Goal: Task Accomplishment & Management: Manage account settings

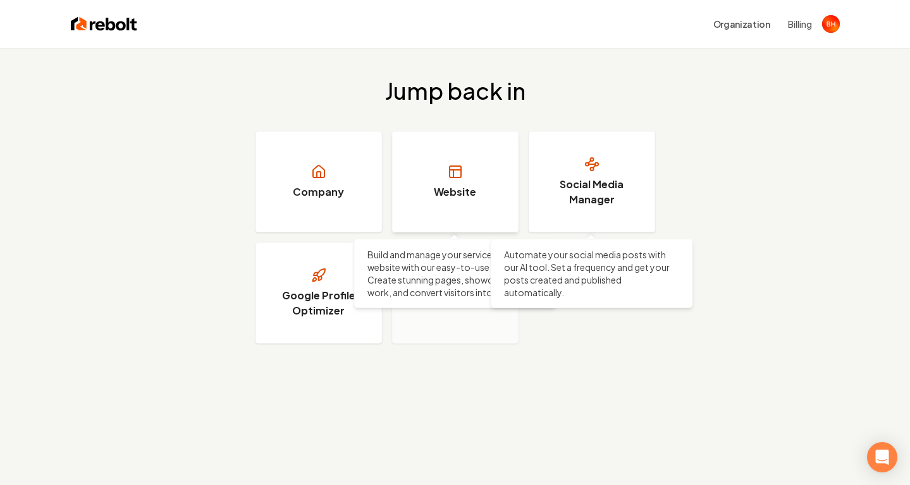
click at [476, 192] on link "Website" at bounding box center [455, 181] width 126 height 101
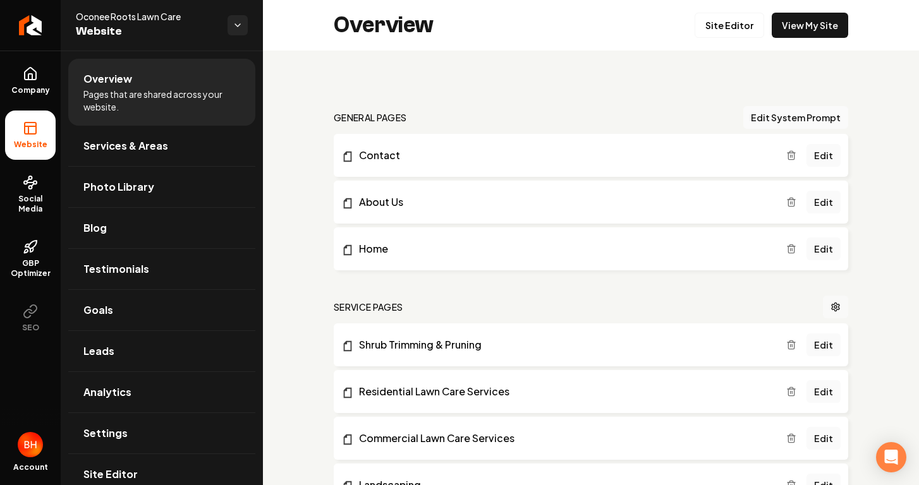
click at [826, 313] on link "Main content area" at bounding box center [835, 307] width 25 height 23
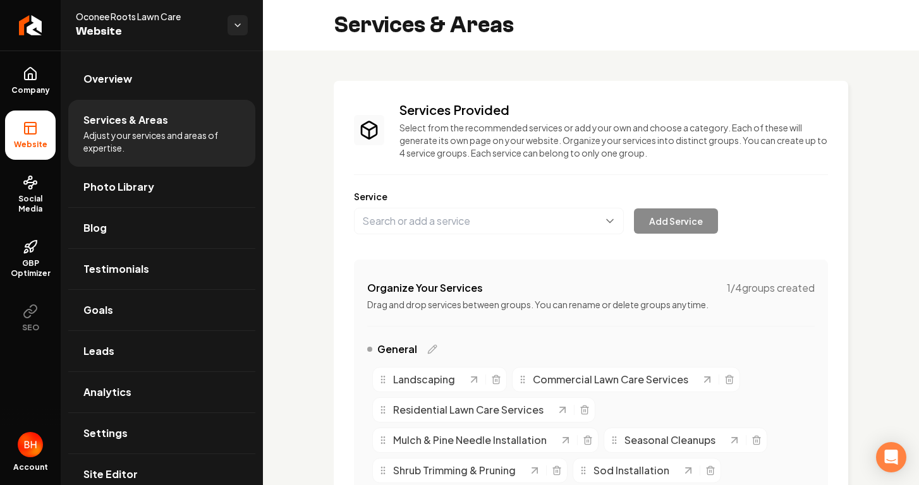
click at [664, 230] on div "Add Service" at bounding box center [536, 221] width 364 height 27
click at [469, 223] on button "Main content area" at bounding box center [489, 221] width 270 height 27
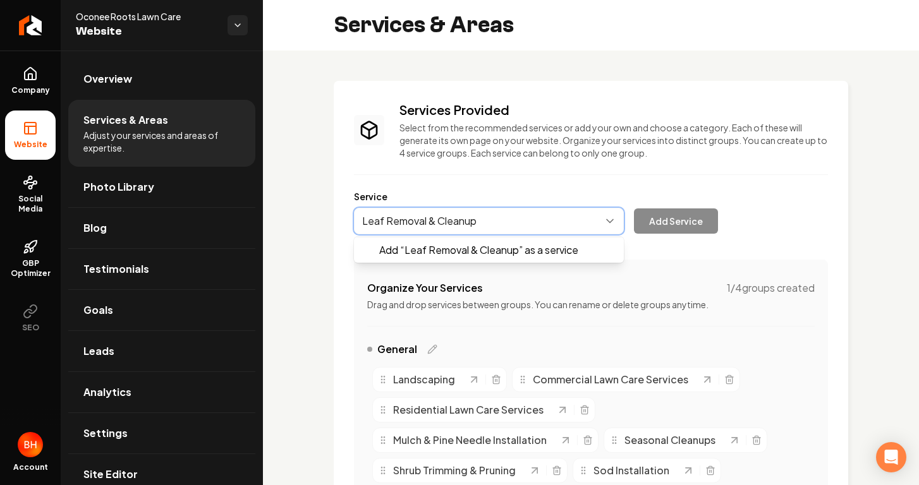
type input "Leaf Removal & Cleanup"
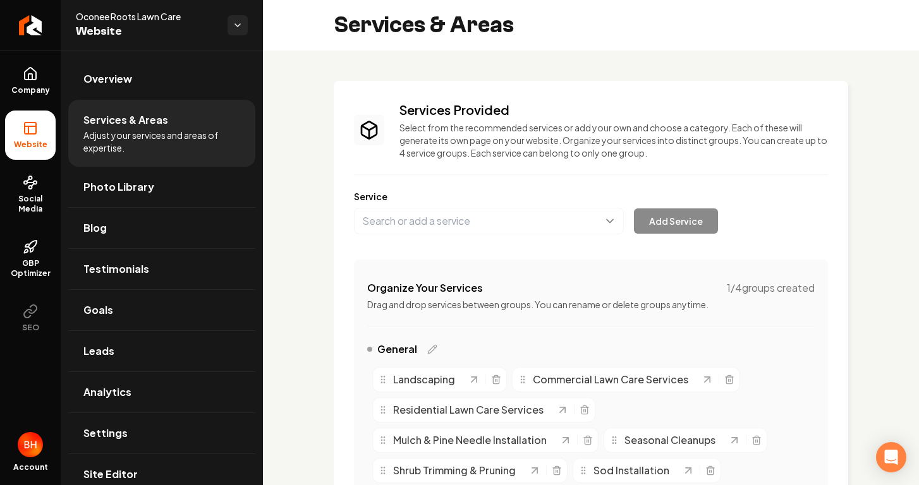
click at [652, 223] on div "Add Service" at bounding box center [536, 221] width 364 height 27
click at [488, 221] on button "Main content area" at bounding box center [489, 221] width 270 height 27
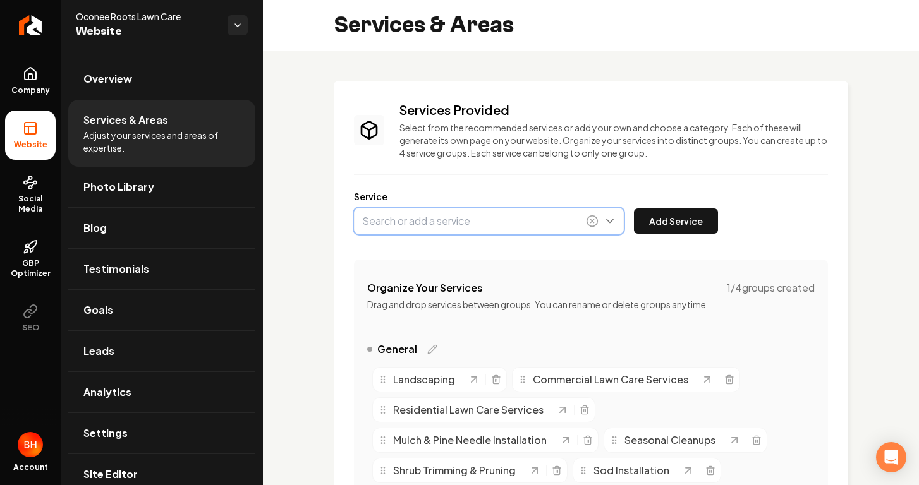
type input "Leaf Removal & Cleanup"
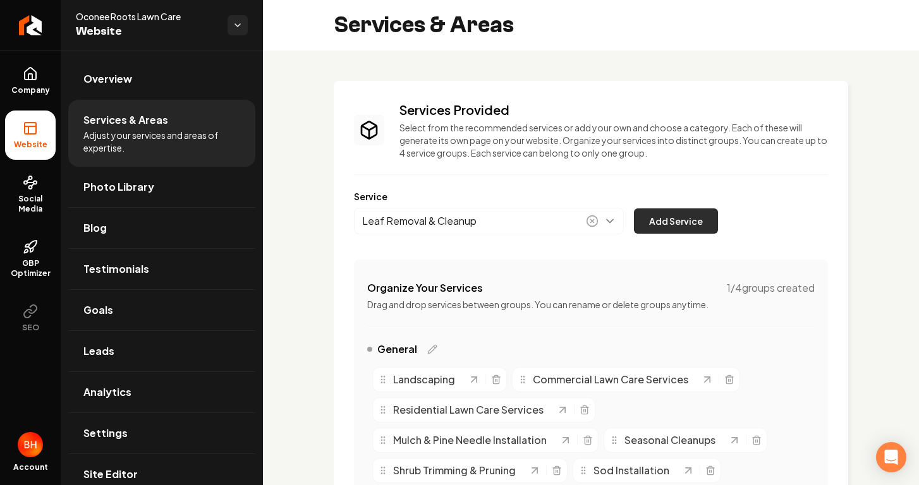
click at [667, 219] on button "Add Service" at bounding box center [676, 221] width 84 height 25
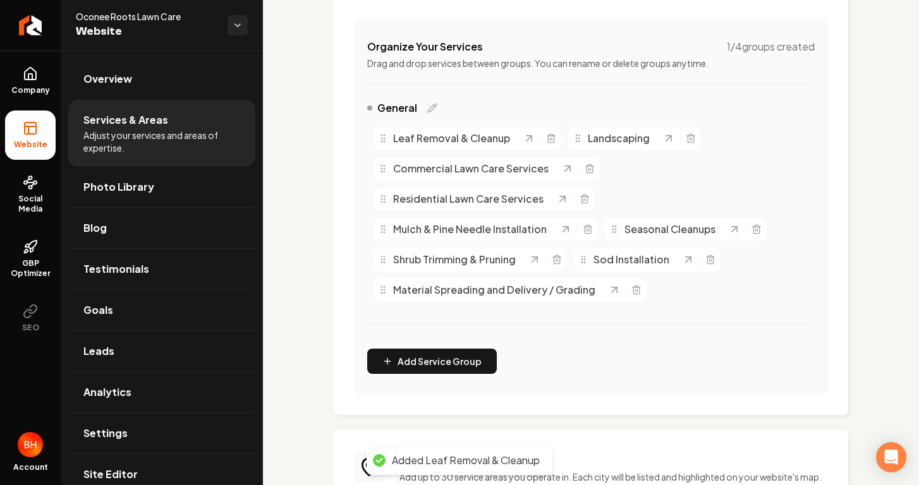
scroll to position [239, 0]
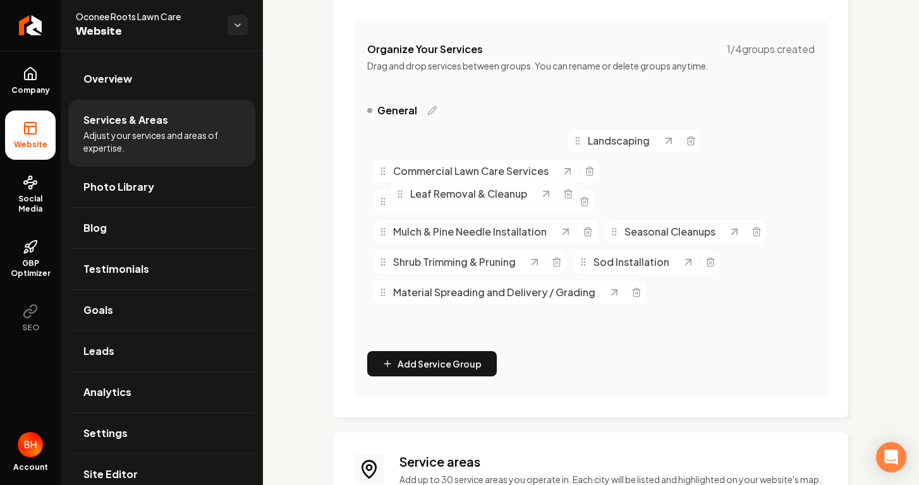
drag, startPoint x: 474, startPoint y: 141, endPoint x: 491, endPoint y: 194, distance: 55.8
click at [491, 194] on span "Leaf Removal & Cleanup" at bounding box center [468, 193] width 117 height 15
drag, startPoint x: 465, startPoint y: 143, endPoint x: 577, endPoint y: 311, distance: 202.3
click at [577, 311] on span "Leaf Removal & Cleanup" at bounding box center [564, 308] width 117 height 15
drag, startPoint x: 611, startPoint y: 143, endPoint x: 382, endPoint y: 130, distance: 229.2
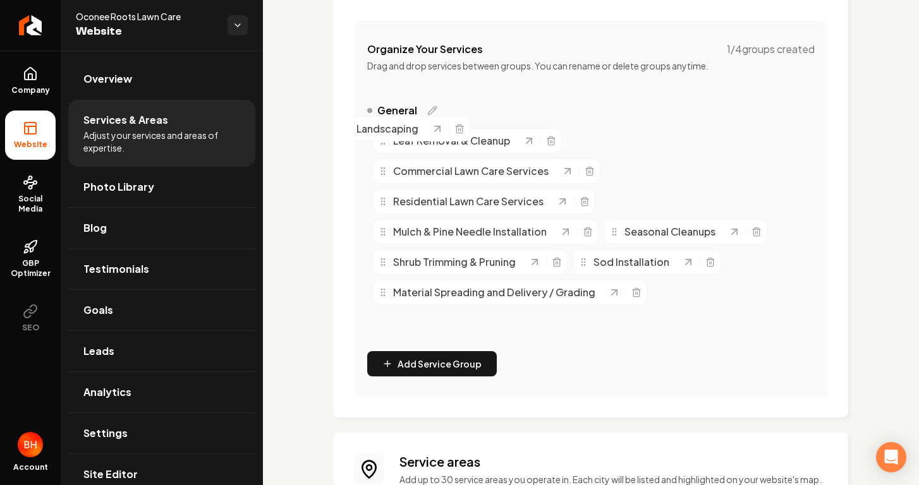
click at [382, 130] on span "Landscaping" at bounding box center [387, 128] width 62 height 15
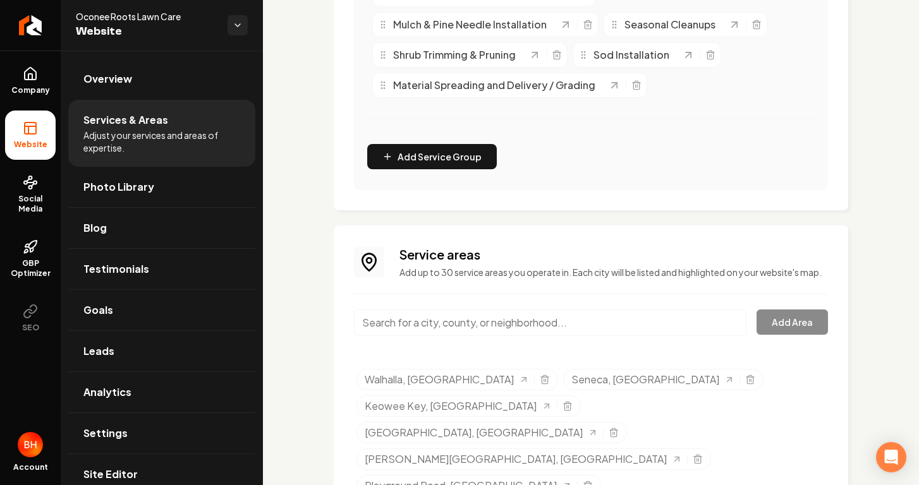
scroll to position [0, 0]
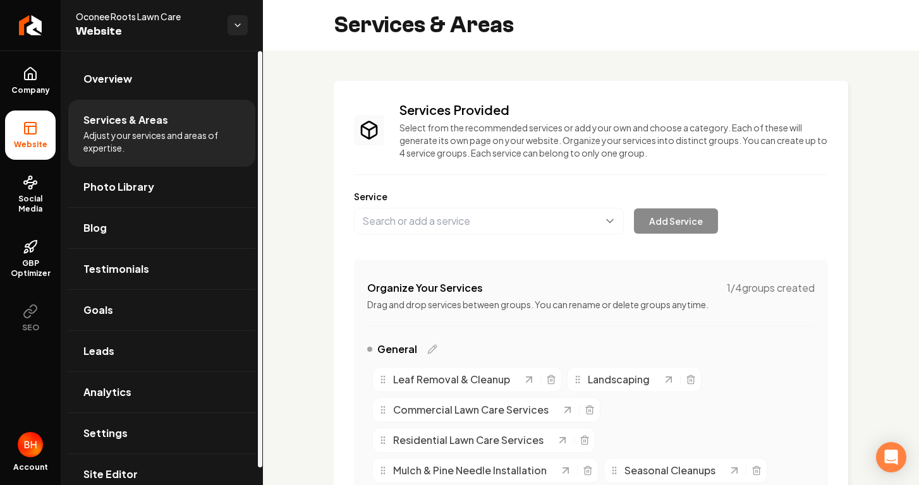
click at [151, 143] on span "Adjust your services and areas of expertise." at bounding box center [161, 141] width 157 height 25
click at [150, 122] on span "Services & Areas" at bounding box center [125, 120] width 85 height 15
click at [137, 88] on link "Overview" at bounding box center [161, 79] width 187 height 40
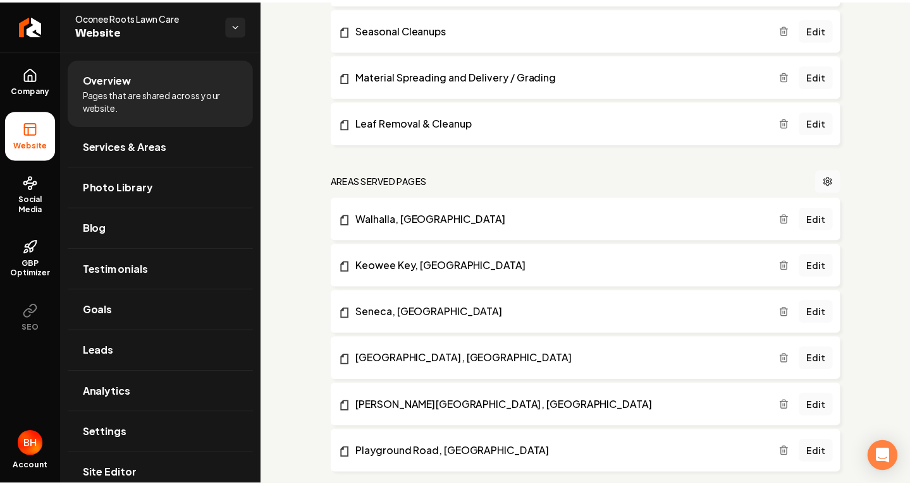
scroll to position [594, 0]
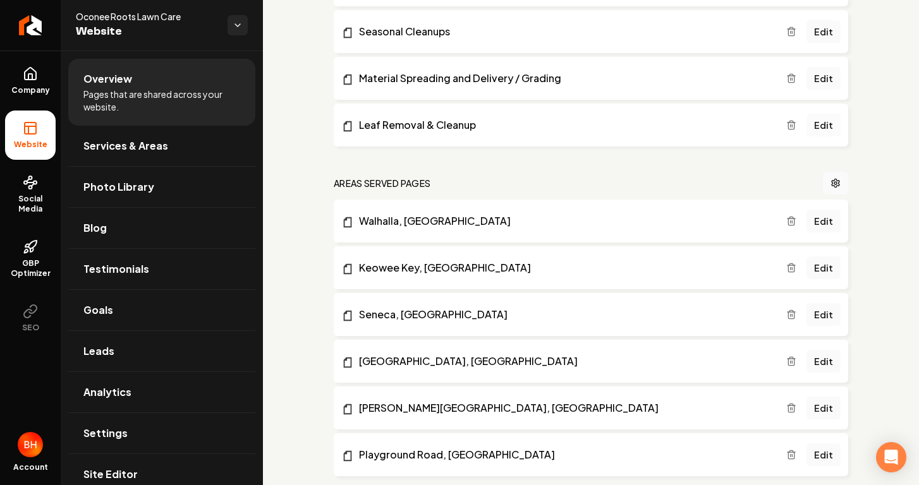
click at [811, 125] on link "Edit" at bounding box center [824, 125] width 34 height 23
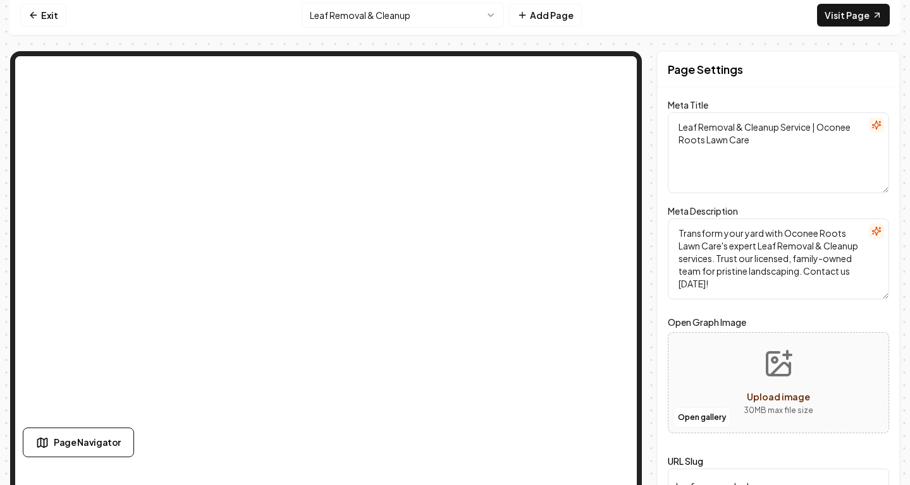
scroll to position [37, 0]
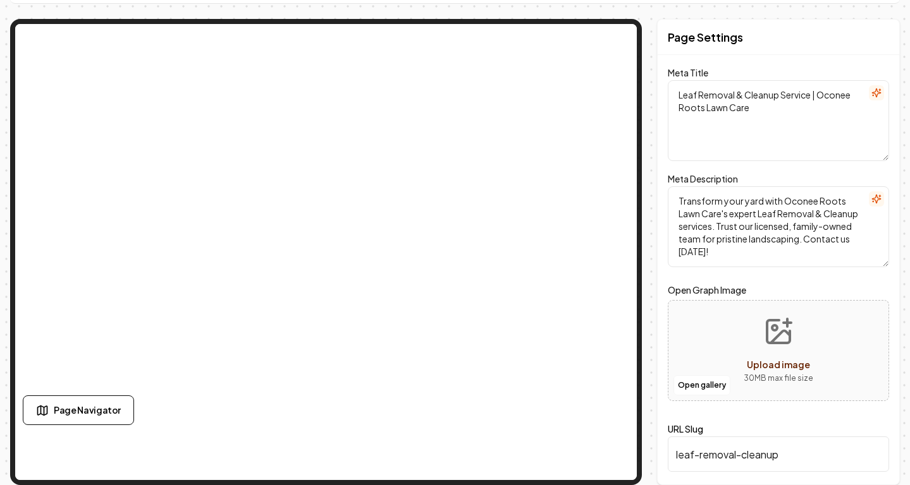
click at [738, 324] on div "Open gallery Upload image 30 MB max file size" at bounding box center [777, 350] width 221 height 101
click at [750, 379] on p "30 MB max file size" at bounding box center [778, 378] width 70 height 13
click at [710, 351] on div "Open gallery Upload image 30 MB max file size" at bounding box center [777, 350] width 221 height 101
click at [732, 313] on div "Open gallery Upload image 30 MB max file size" at bounding box center [777, 350] width 221 height 101
click at [777, 358] on div "Upload image" at bounding box center [777, 364] width 63 height 15
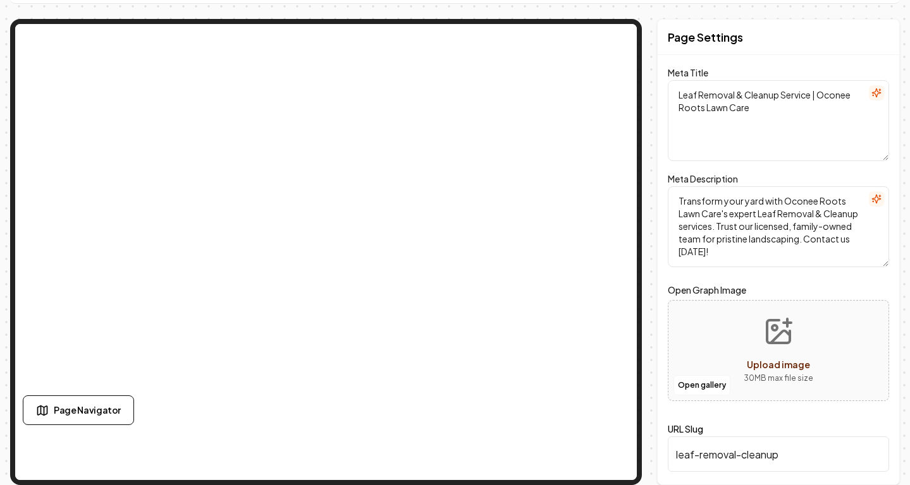
type input "**********"
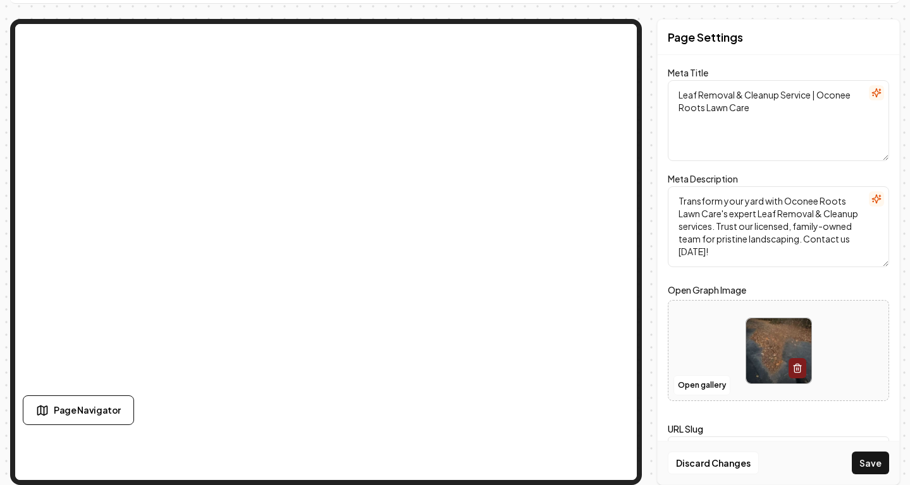
click at [872, 464] on button "Save" at bounding box center [869, 463] width 37 height 23
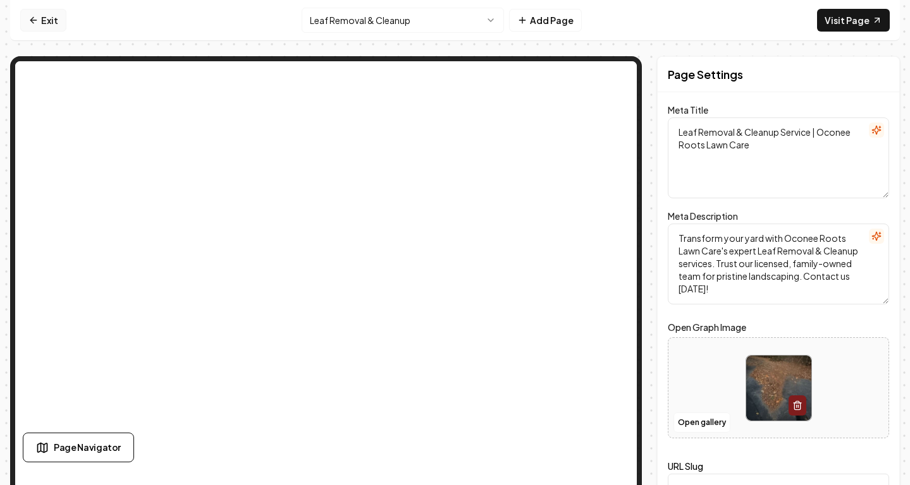
click at [37, 23] on link "Exit" at bounding box center [43, 20] width 46 height 23
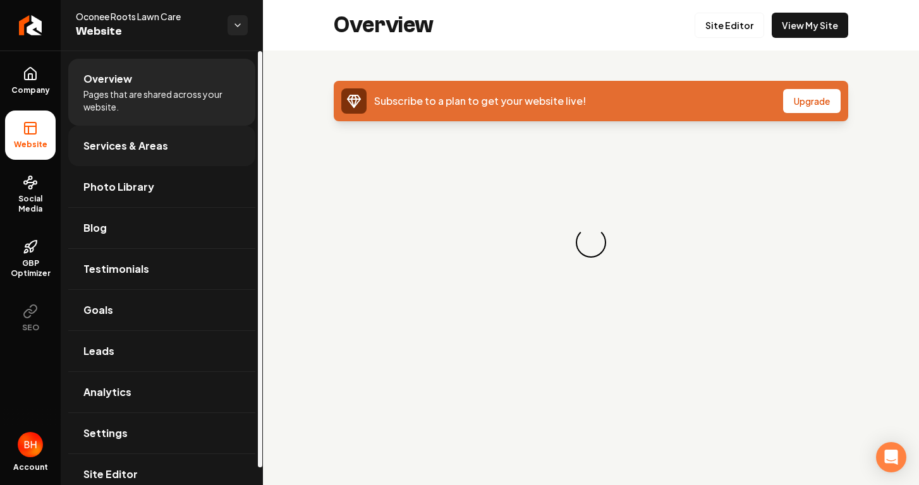
click at [116, 152] on span "Services & Areas" at bounding box center [125, 145] width 85 height 15
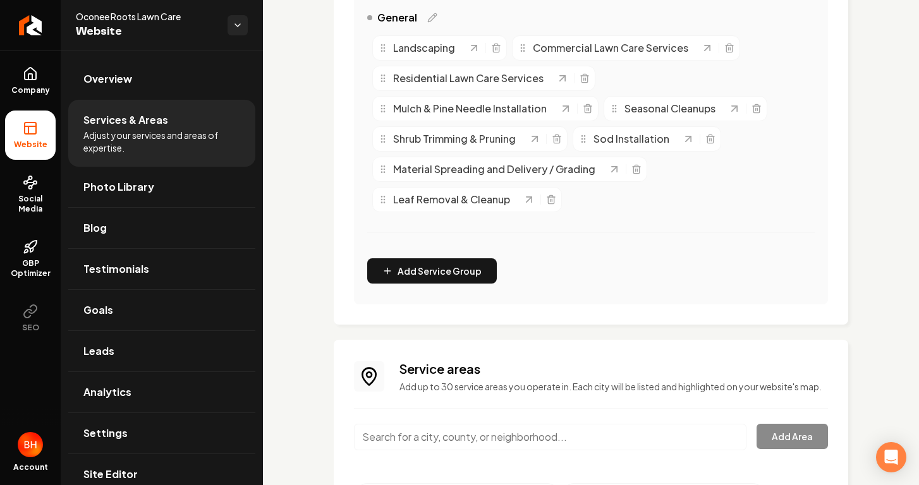
scroll to position [164, 0]
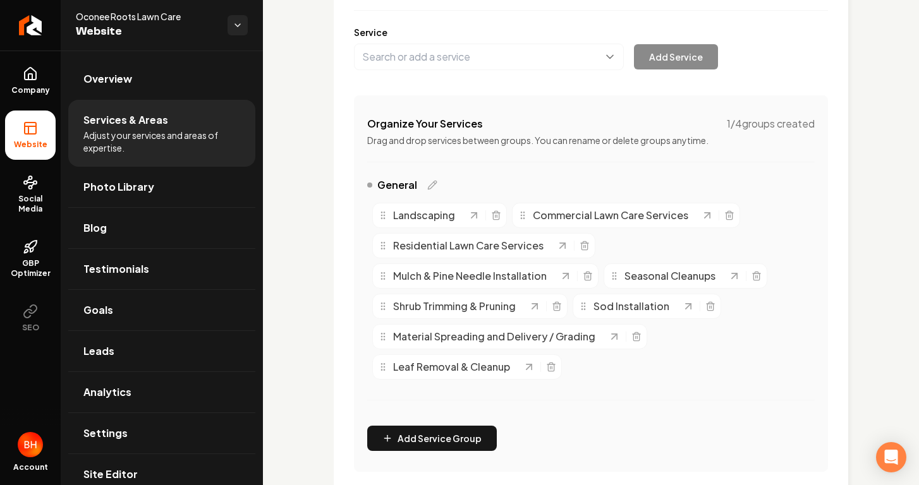
click at [448, 371] on span "Leaf Removal & Cleanup" at bounding box center [451, 367] width 117 height 15
click at [382, 371] on icon "Main content area" at bounding box center [383, 367] width 10 height 10
drag, startPoint x: 383, startPoint y: 371, endPoint x: 379, endPoint y: 320, distance: 51.4
click at [379, 320] on icon "Main content area" at bounding box center [379, 316] width 10 height 10
click at [527, 368] on icon "Main content area" at bounding box center [529, 367] width 13 height 13
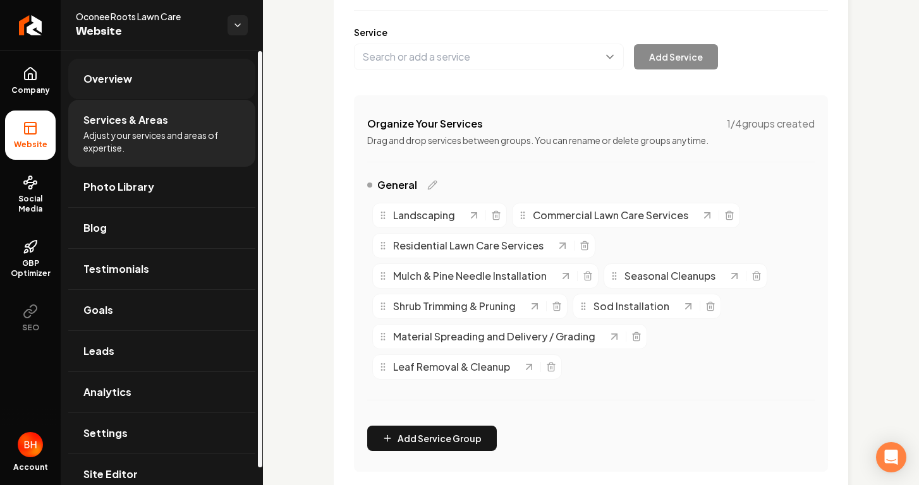
click at [161, 80] on link "Overview" at bounding box center [161, 79] width 187 height 40
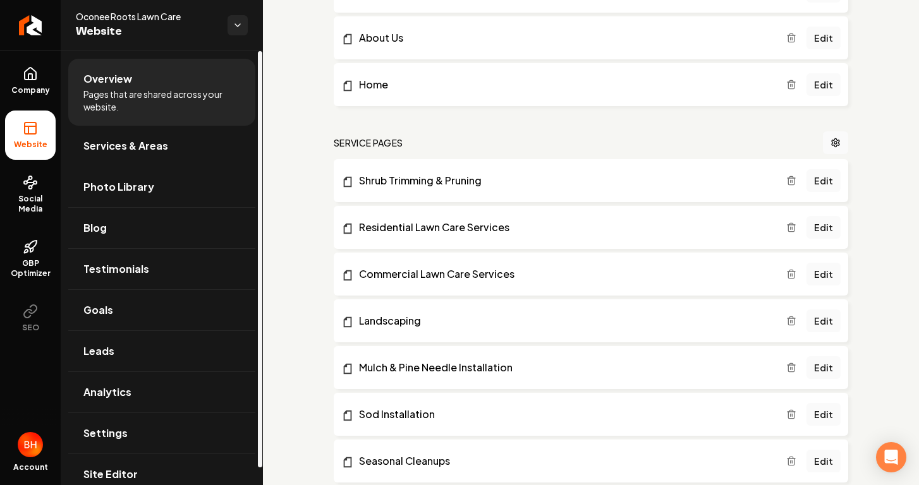
click at [377, 95] on li "Home Edit" at bounding box center [591, 84] width 515 height 43
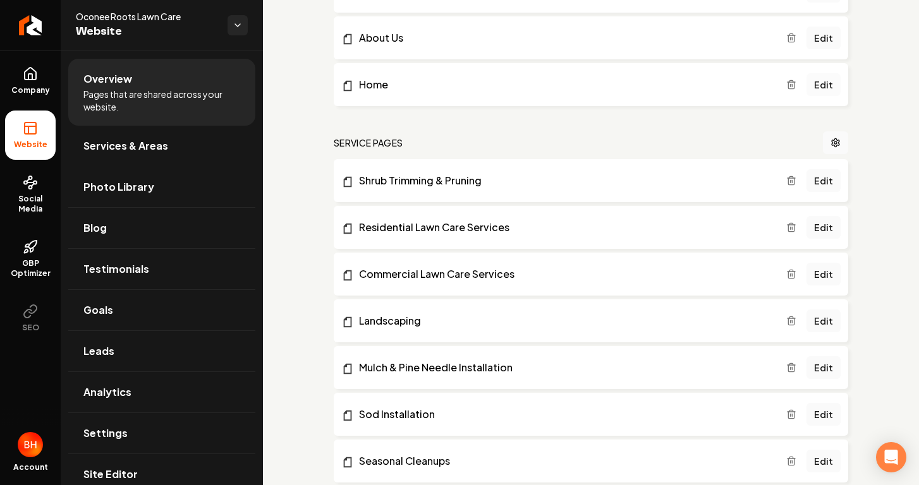
click at [807, 83] on link "Edit" at bounding box center [824, 84] width 34 height 23
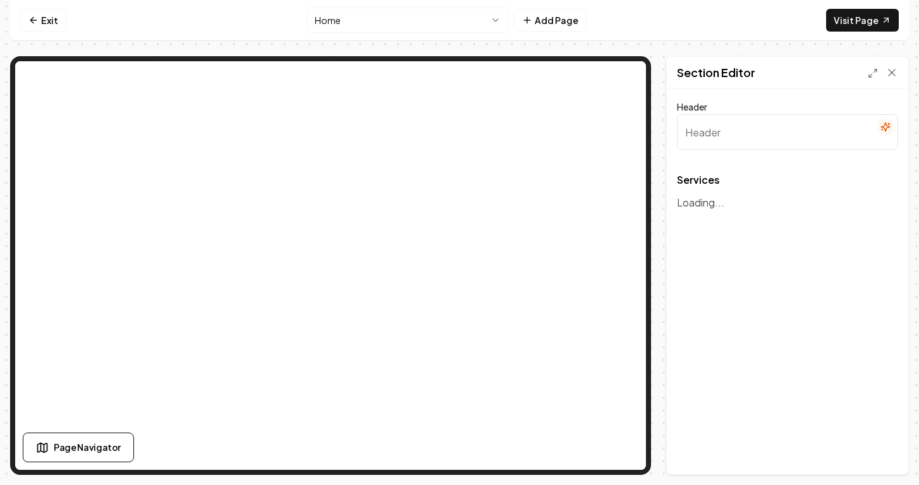
type input "Premium Landscaping & Lawn Care Solutions"
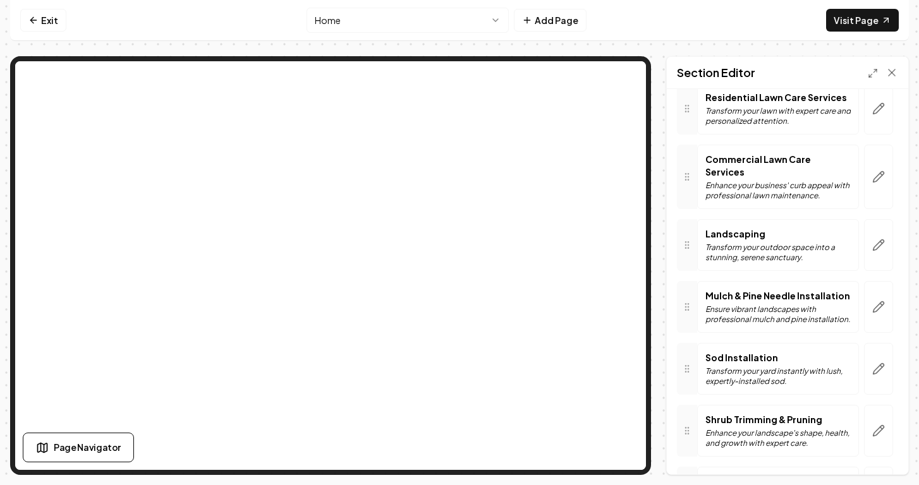
scroll to position [346, 0]
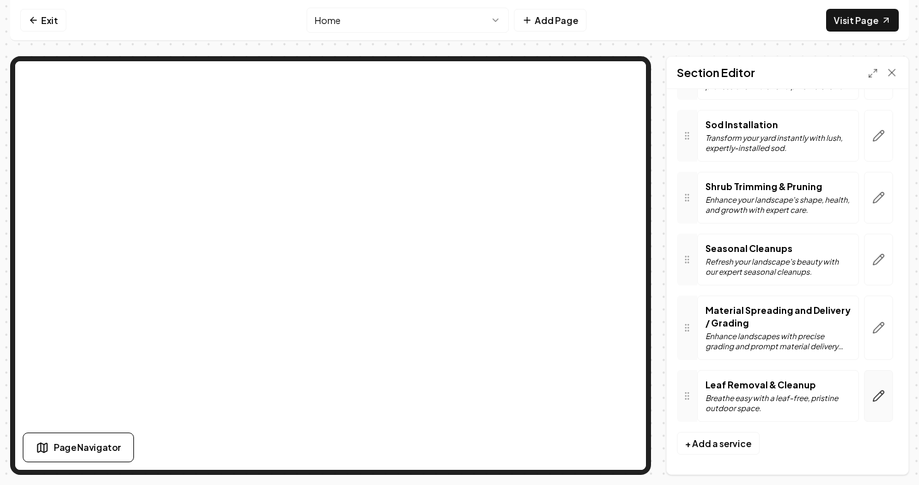
click at [880, 395] on icon "button" at bounding box center [881, 394] width 2 height 2
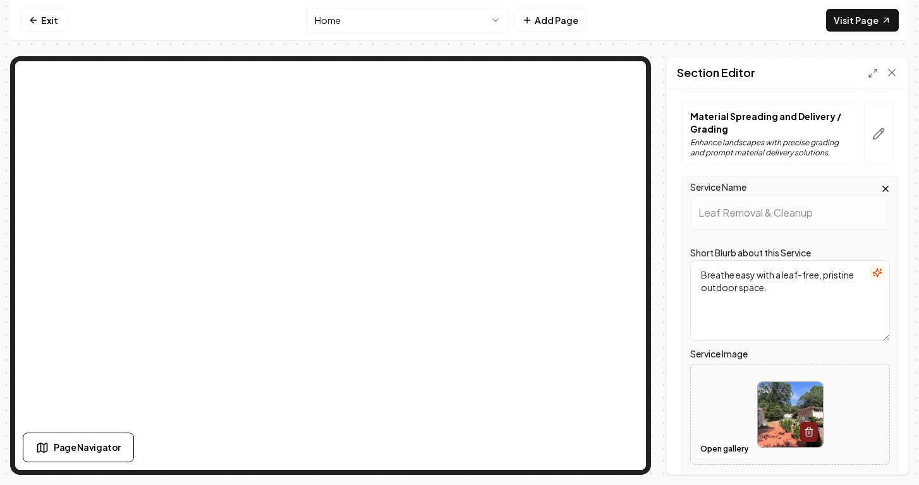
scroll to position [597, 0]
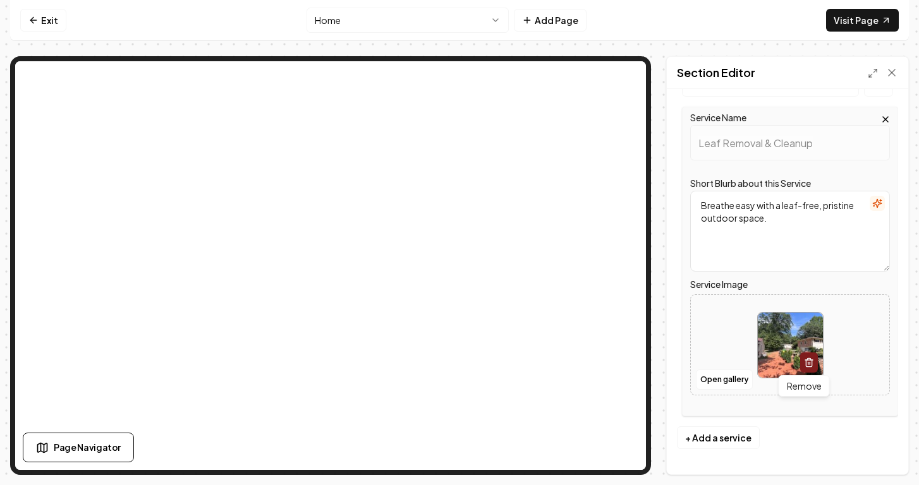
click at [807, 360] on icon "button" at bounding box center [808, 359] width 3 height 2
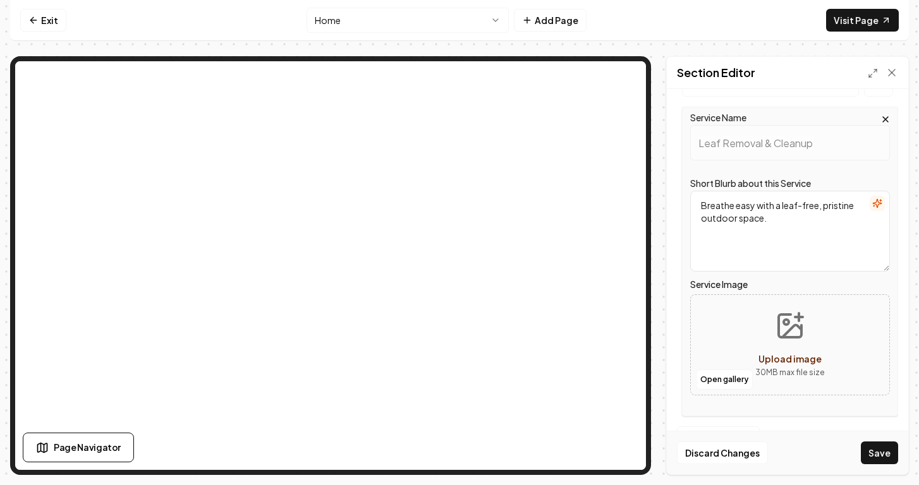
click at [793, 351] on button "Upload image 30 MB max file size" at bounding box center [790, 345] width 90 height 88
type input "**********"
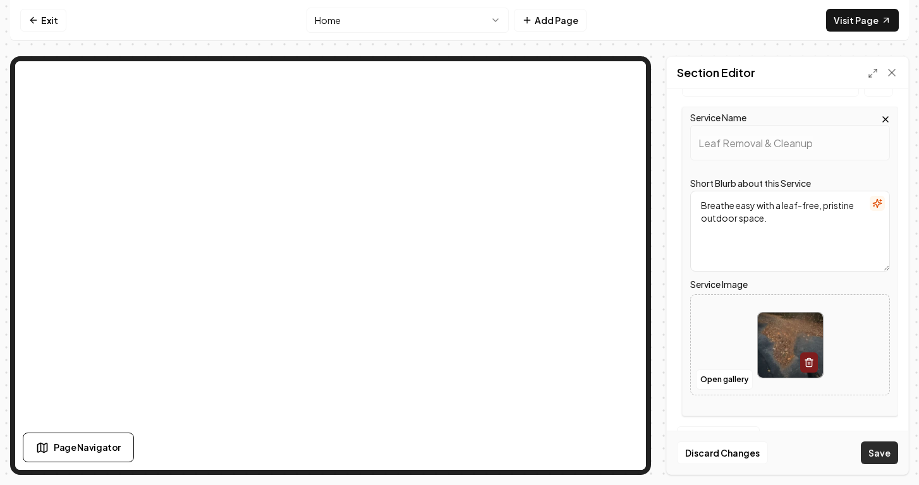
click at [881, 453] on button "Save" at bounding box center [879, 453] width 37 height 23
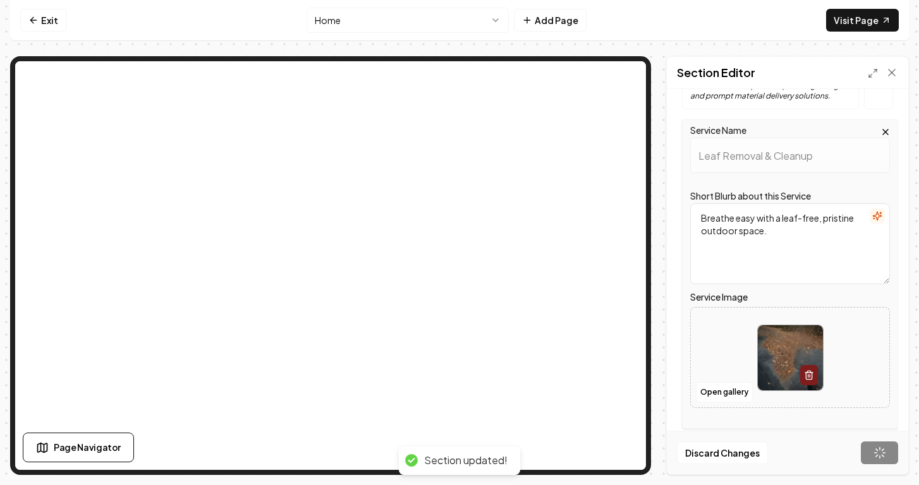
scroll to position [364, 0]
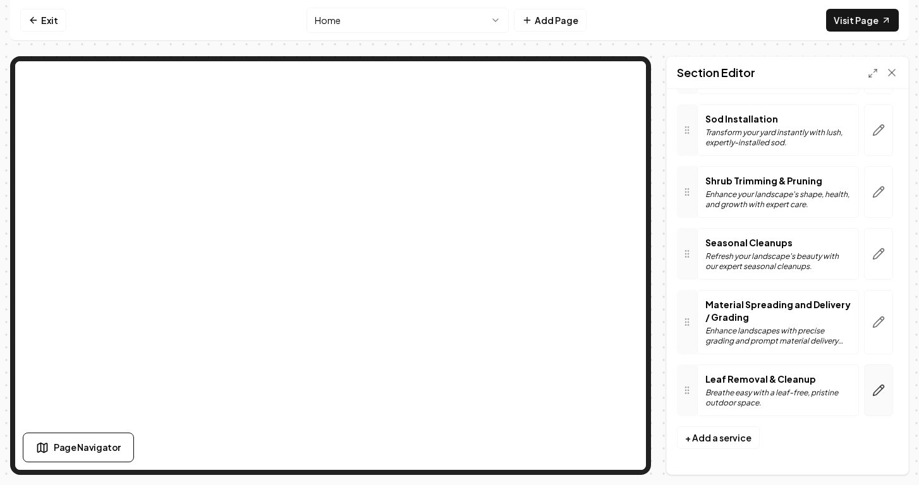
click at [864, 394] on button "button" at bounding box center [878, 391] width 29 height 52
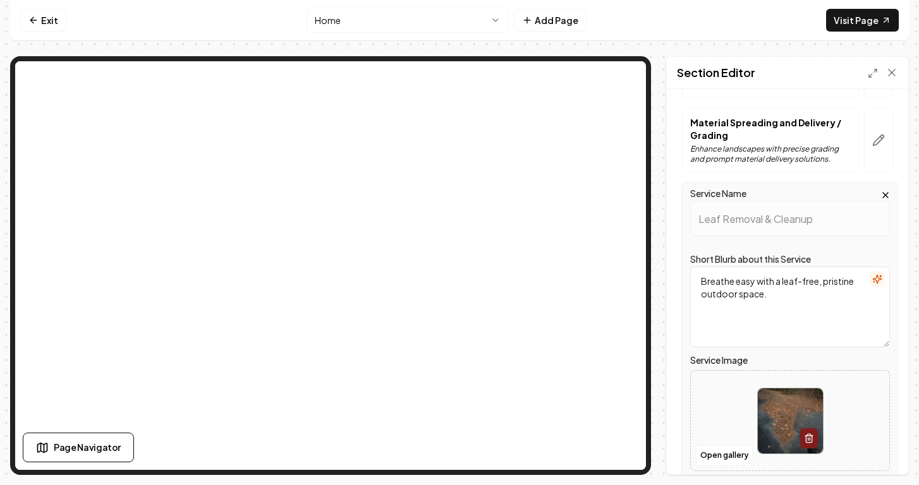
scroll to position [597, 0]
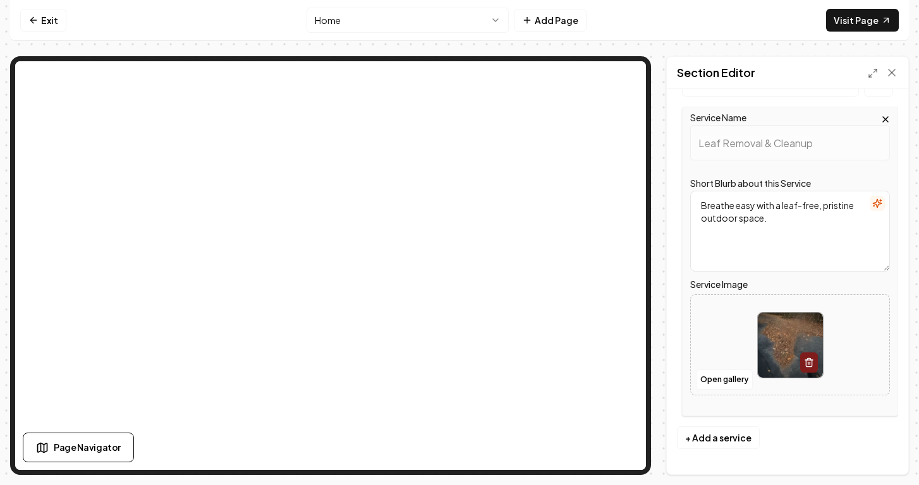
click at [793, 363] on img at bounding box center [790, 345] width 65 height 65
type input "**********"
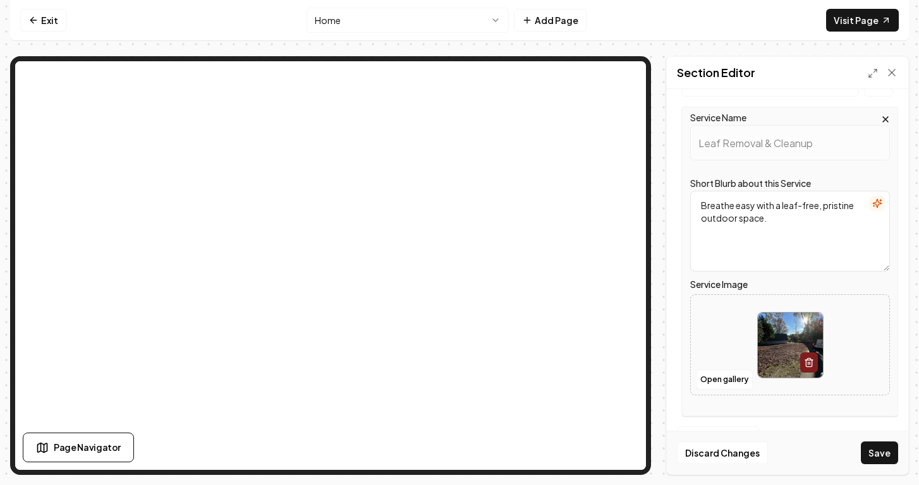
click at [886, 455] on button "Save" at bounding box center [879, 453] width 37 height 23
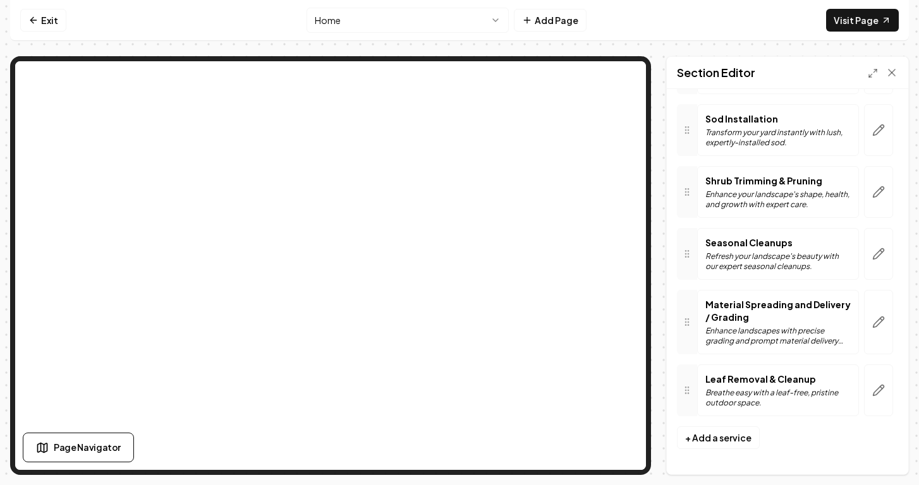
scroll to position [364, 0]
click at [720, 387] on div "Leaf Removal & Cleanup Breathe easy with a leaf-free, pristine outdoor space." at bounding box center [777, 390] width 145 height 35
drag, startPoint x: 694, startPoint y: 393, endPoint x: 688, endPoint y: 383, distance: 11.1
click at [688, 382] on div at bounding box center [687, 380] width 20 height 52
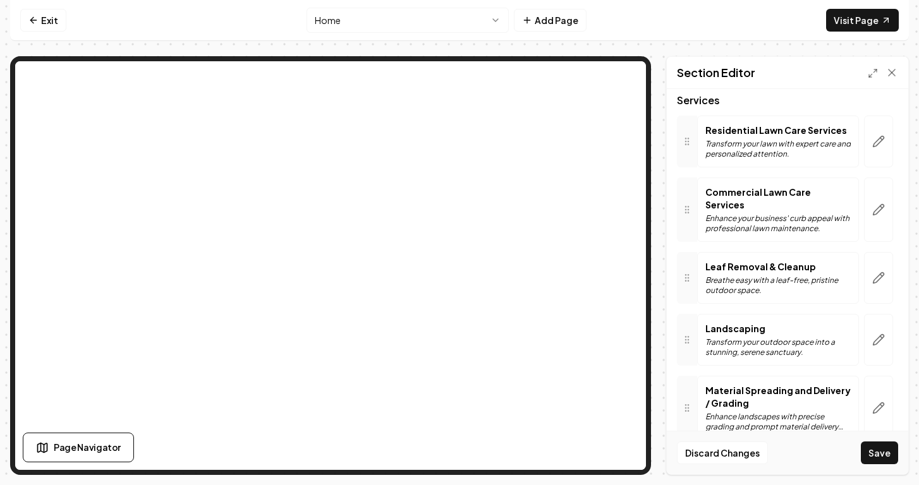
scroll to position [51, 0]
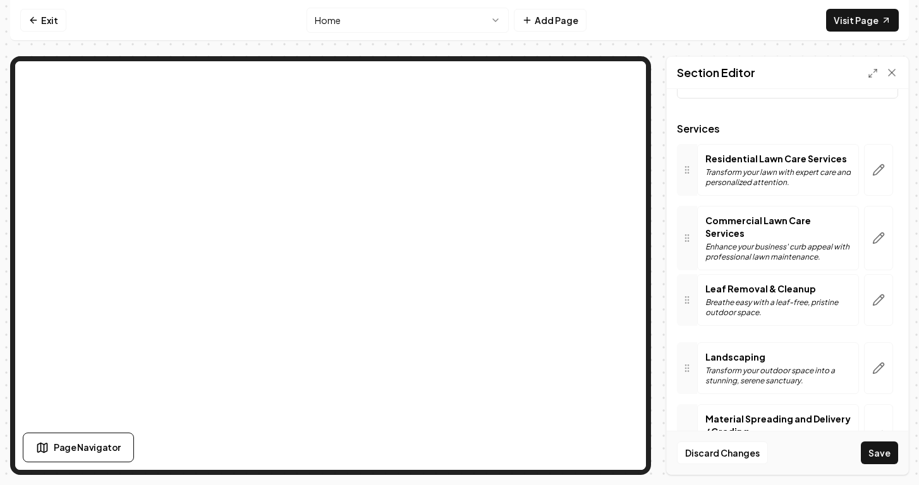
drag, startPoint x: 690, startPoint y: 309, endPoint x: 689, endPoint y: 303, distance: 6.4
click at [689, 303] on icon at bounding box center [687, 300] width 10 height 10
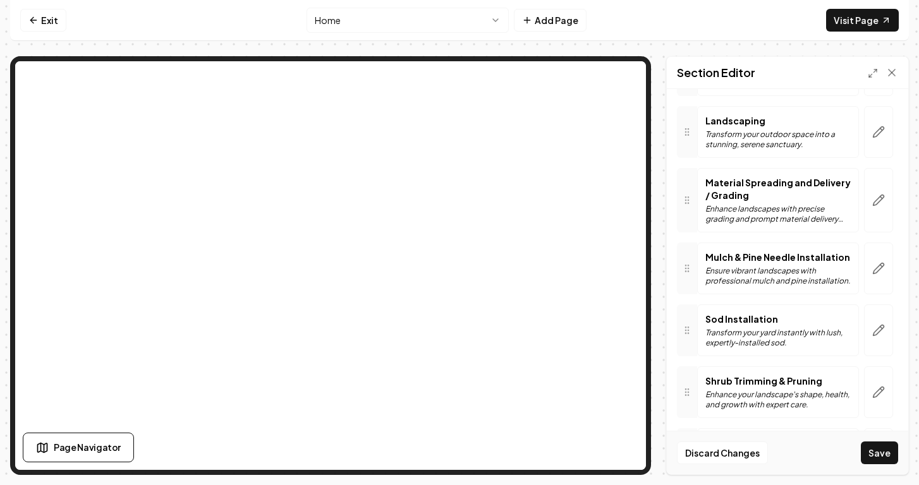
scroll to position [364, 0]
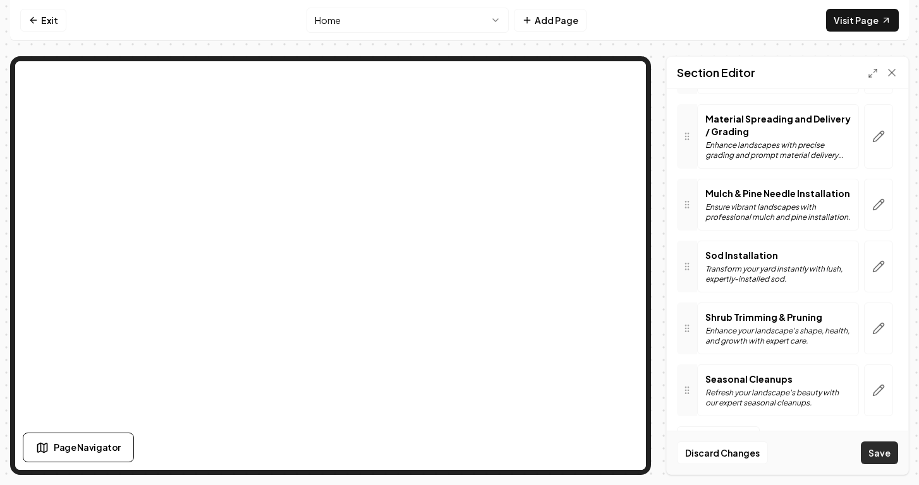
click at [878, 449] on button "Save" at bounding box center [879, 453] width 37 height 23
click at [368, 30] on html "Computer Required This feature is only available on a computer. Please switch t…" at bounding box center [459, 242] width 919 height 485
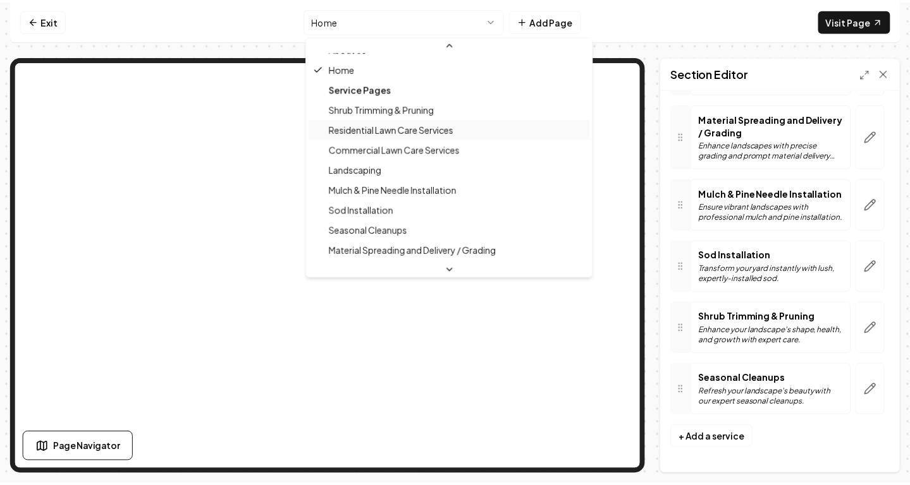
scroll to position [80, 0]
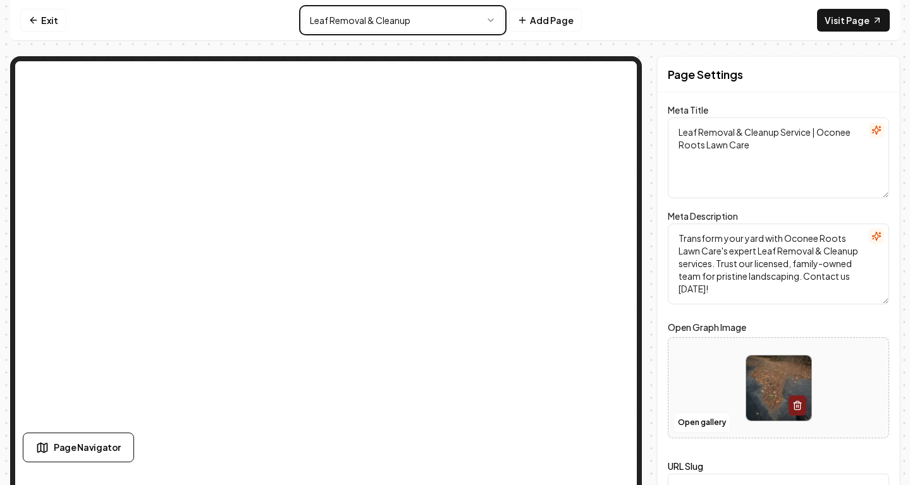
scroll to position [37, 0]
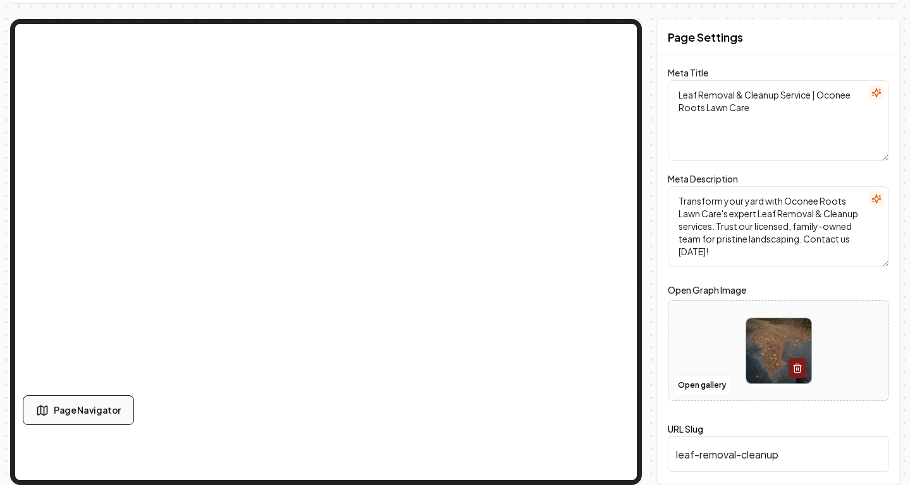
click at [76, 406] on span "Page Navigator" at bounding box center [87, 410] width 67 height 13
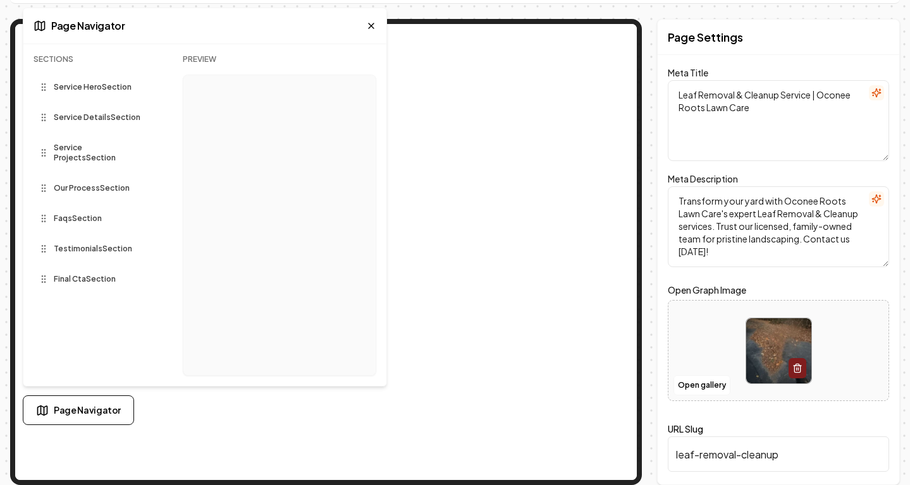
click at [119, 121] on span "Service Details Section" at bounding box center [97, 118] width 87 height 10
drag, startPoint x: 119, startPoint y: 148, endPoint x: 116, endPoint y: 112, distance: 36.2
click at [116, 112] on div "Sections Service Hero Section Service Details Section Service Projects Section …" at bounding box center [97, 220] width 129 height 332
drag, startPoint x: 112, startPoint y: 117, endPoint x: 116, endPoint y: 165, distance: 48.2
click at [368, 30] on icon at bounding box center [371, 26] width 10 height 10
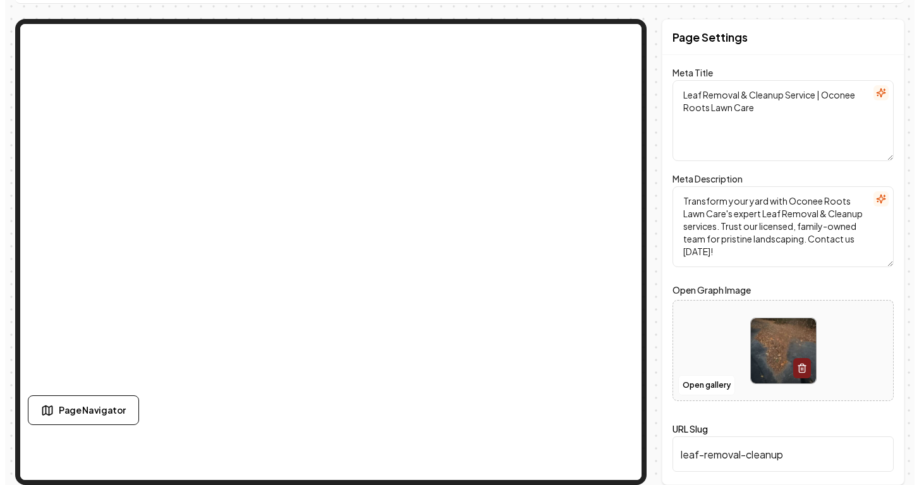
scroll to position [0, 0]
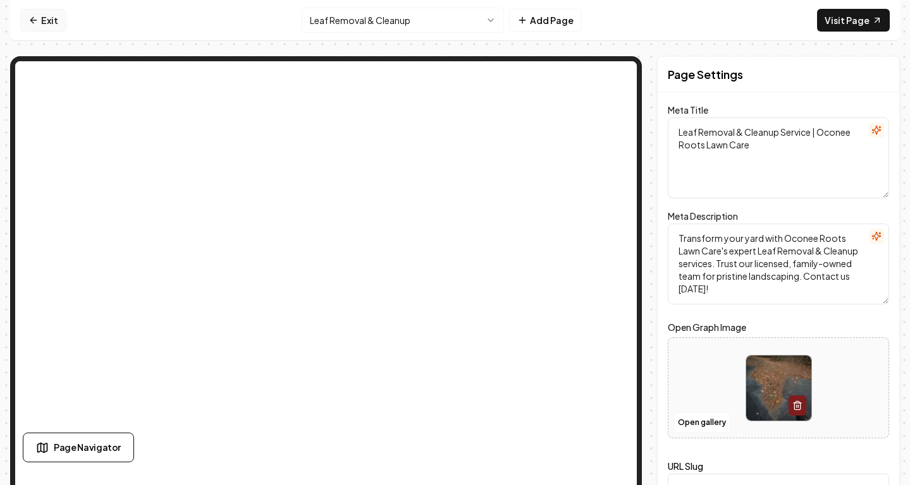
click at [47, 26] on link "Exit" at bounding box center [43, 20] width 46 height 23
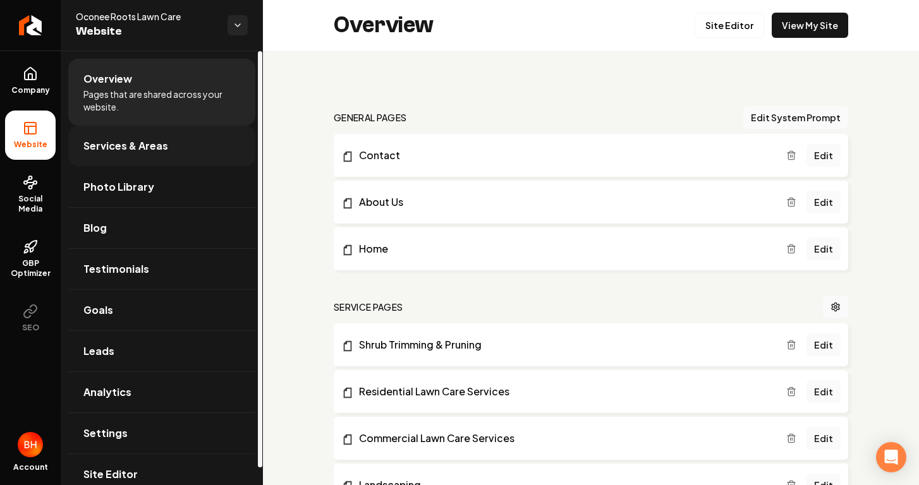
click at [141, 159] on link "Services & Areas" at bounding box center [161, 146] width 187 height 40
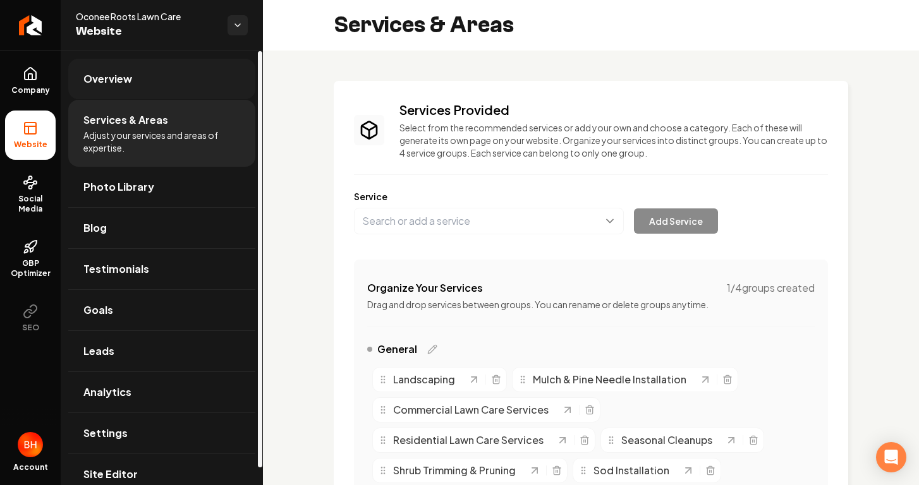
click at [132, 82] on link "Overview" at bounding box center [161, 79] width 187 height 40
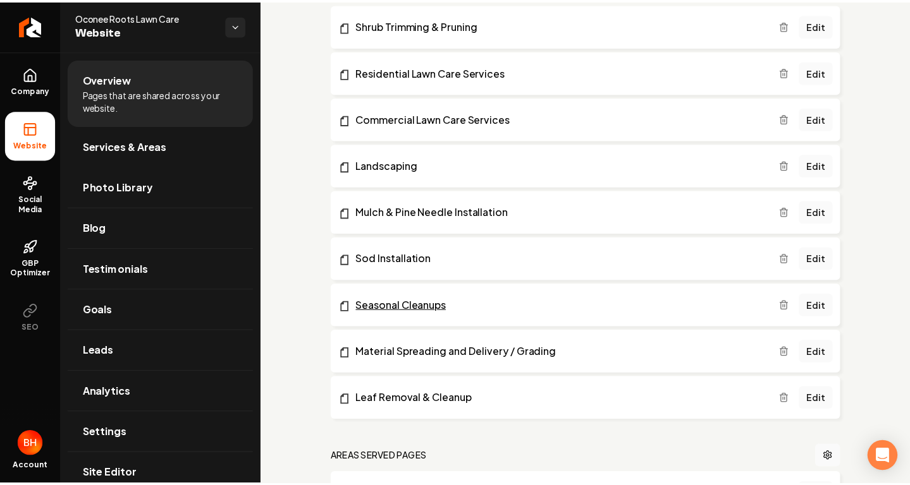
scroll to position [320, 0]
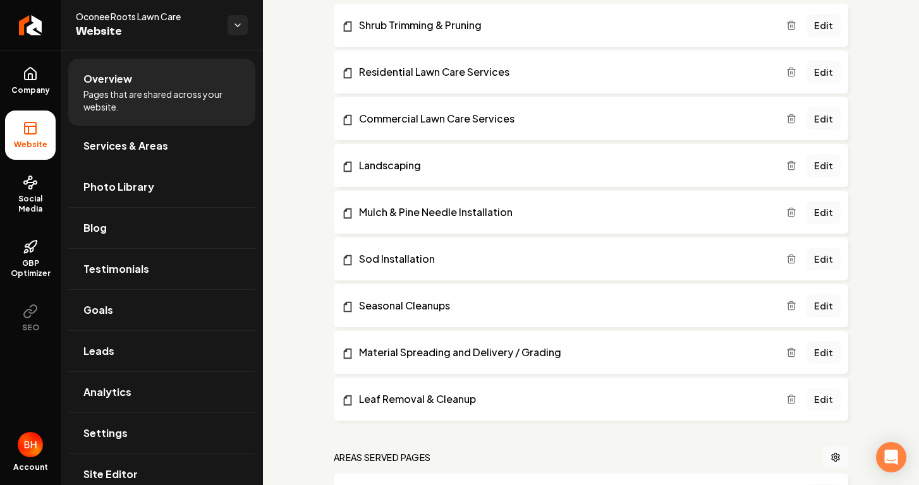
click at [819, 401] on link "Edit" at bounding box center [824, 399] width 34 height 23
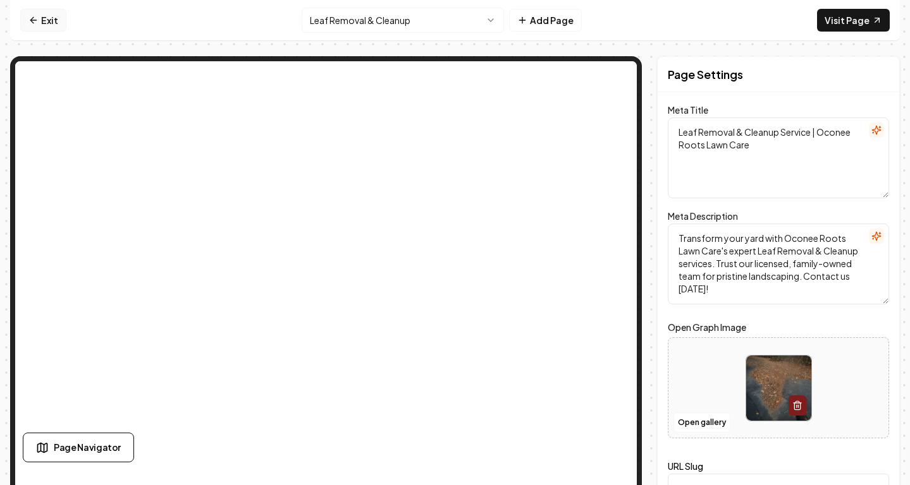
click at [28, 16] on icon at bounding box center [33, 20] width 10 height 10
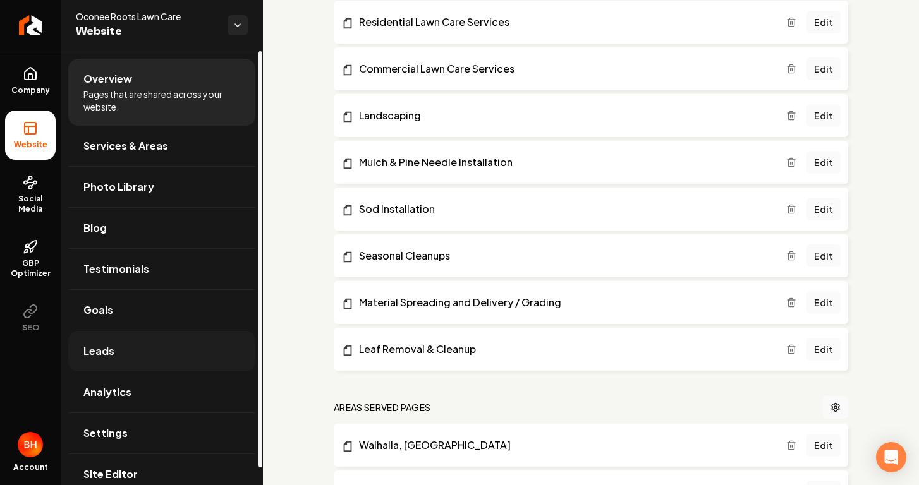
scroll to position [18, 0]
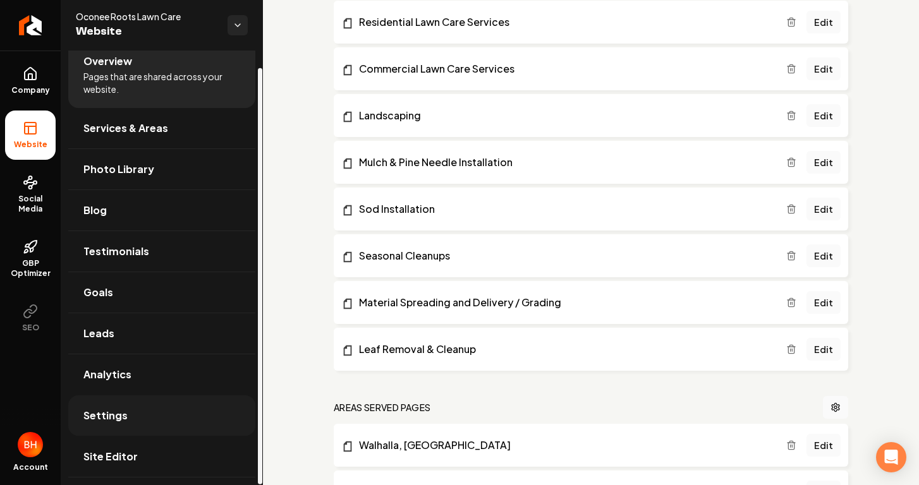
click at [134, 408] on link "Settings" at bounding box center [161, 416] width 187 height 40
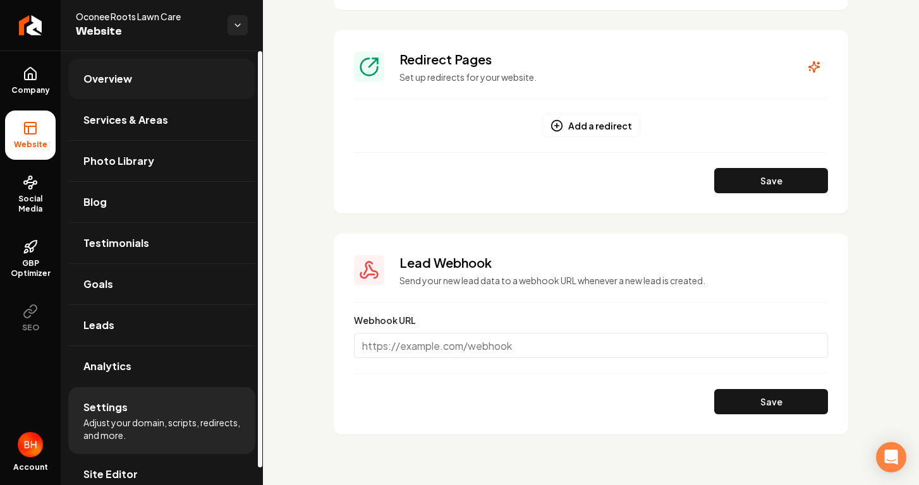
click at [135, 82] on link "Overview" at bounding box center [161, 79] width 187 height 40
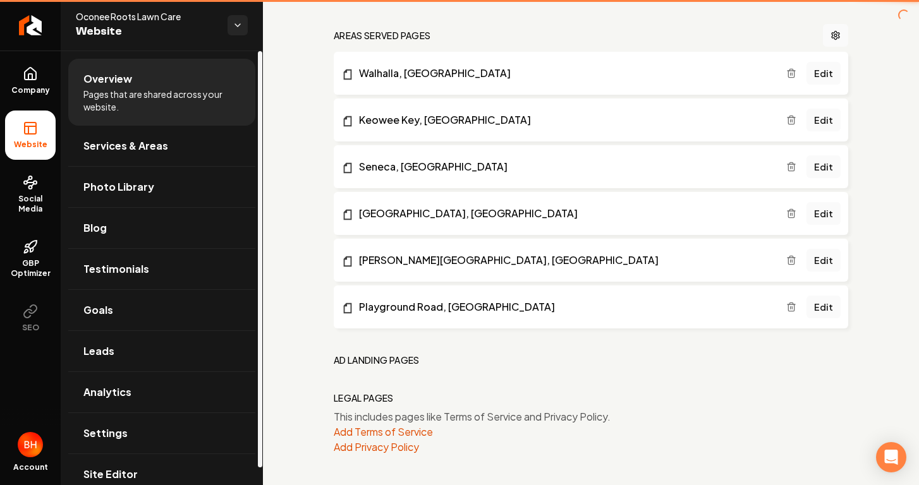
scroll to position [742, 0]
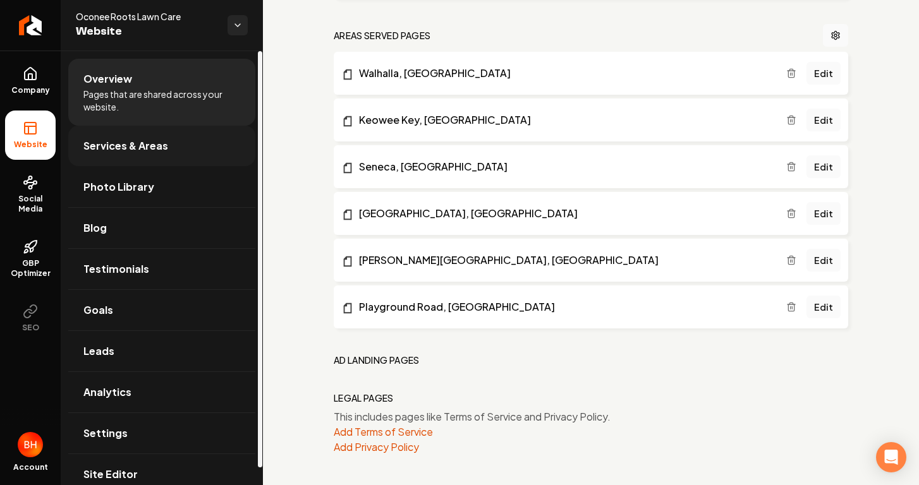
click at [135, 133] on link "Services & Areas" at bounding box center [161, 146] width 187 height 40
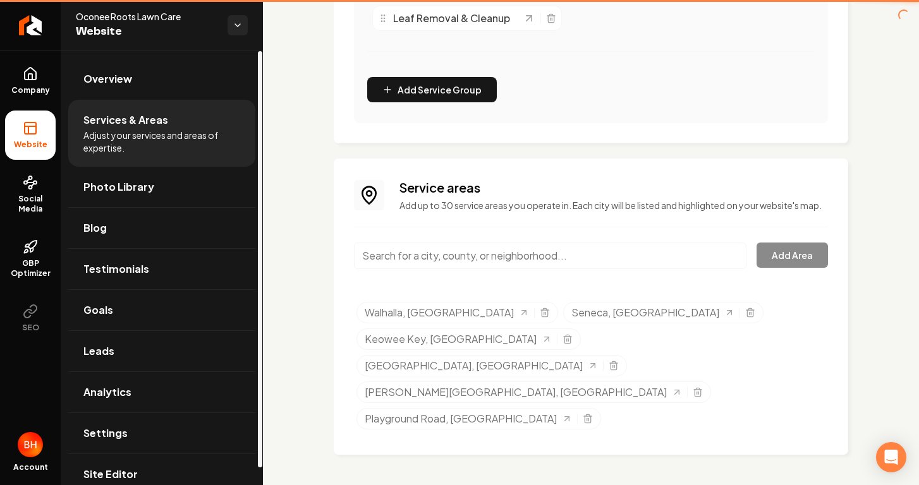
scroll to position [430, 0]
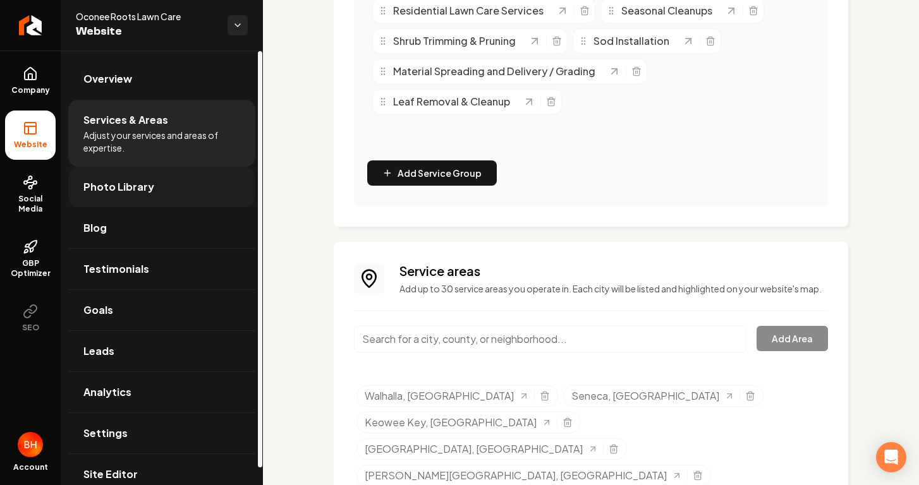
click at [147, 169] on link "Photo Library" at bounding box center [161, 187] width 187 height 40
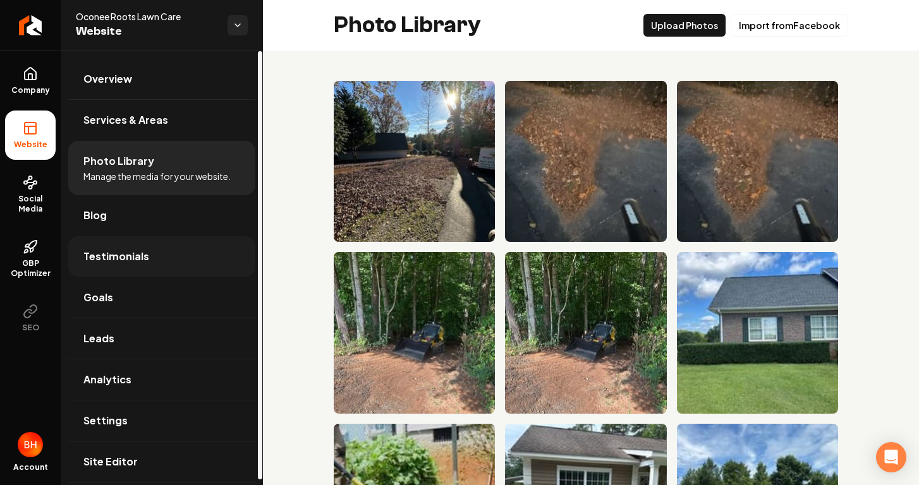
click at [126, 241] on link "Testimonials" at bounding box center [161, 256] width 187 height 40
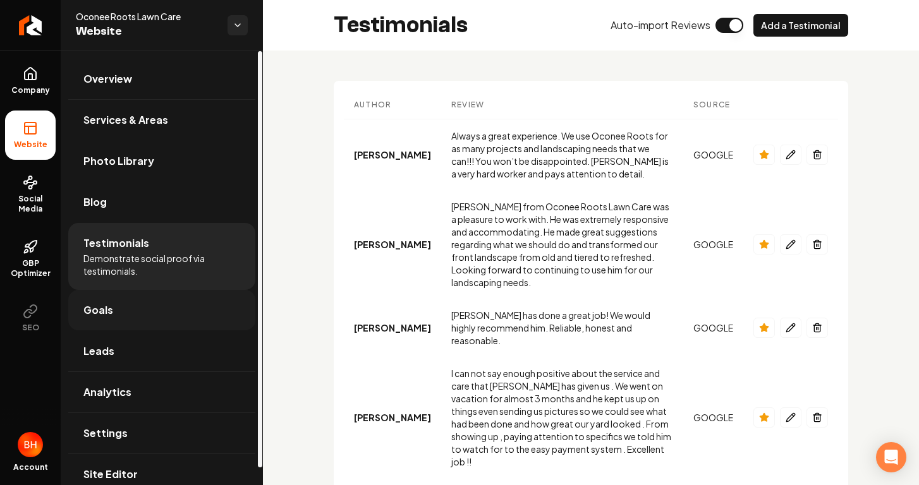
click at [131, 296] on link "Goals" at bounding box center [161, 310] width 187 height 40
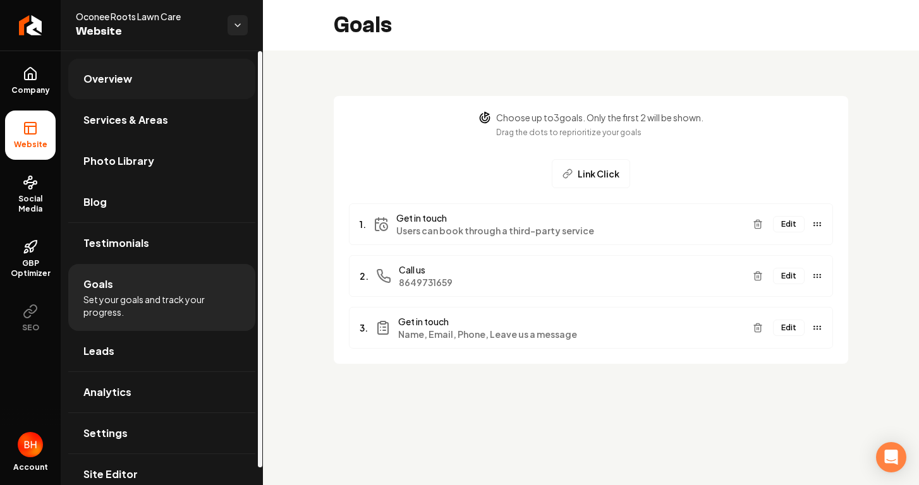
click at [139, 84] on link "Overview" at bounding box center [161, 79] width 187 height 40
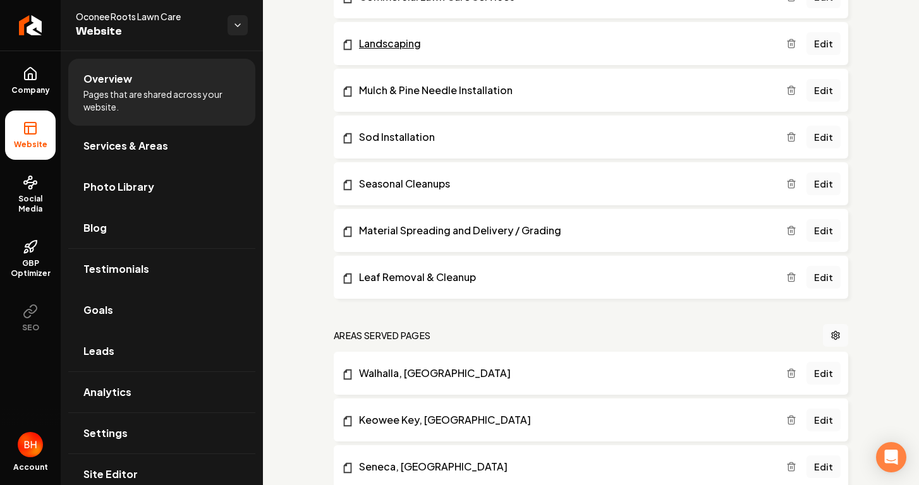
scroll to position [478, 0]
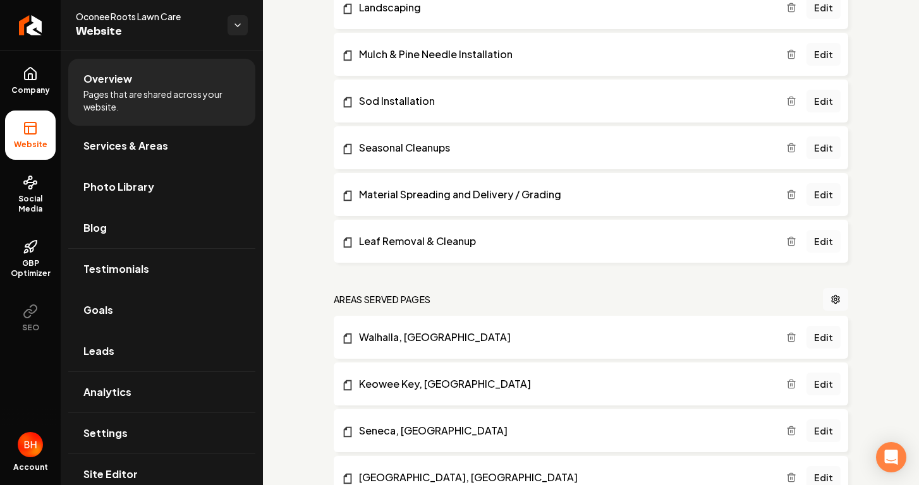
click at [814, 238] on link "Edit" at bounding box center [824, 241] width 34 height 23
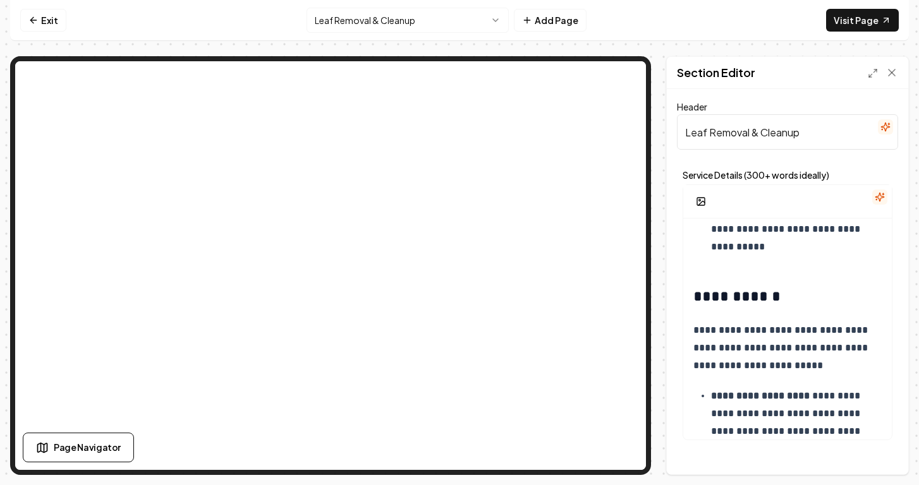
scroll to position [1159, 0]
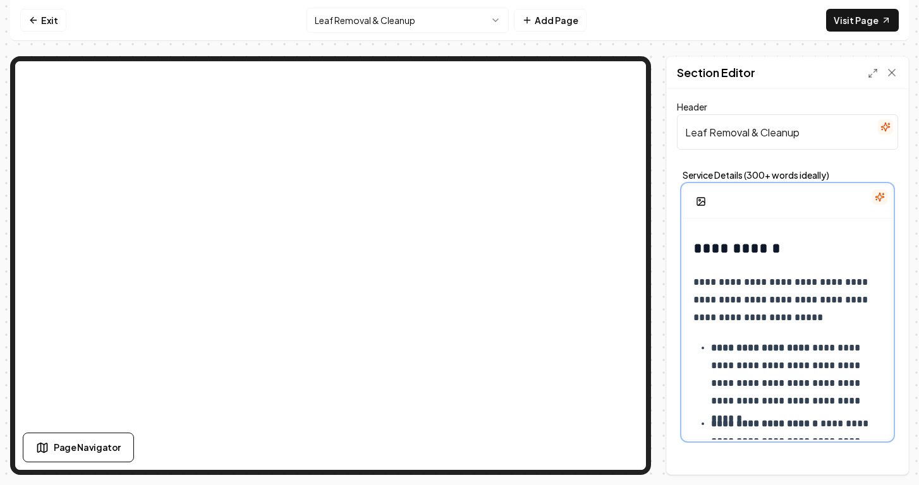
click at [729, 305] on p "**********" at bounding box center [782, 300] width 179 height 53
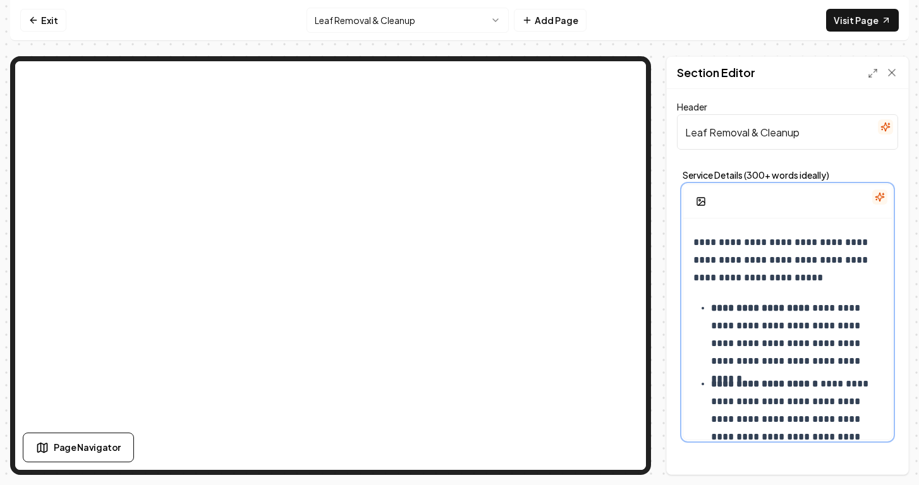
scroll to position [1274, 0]
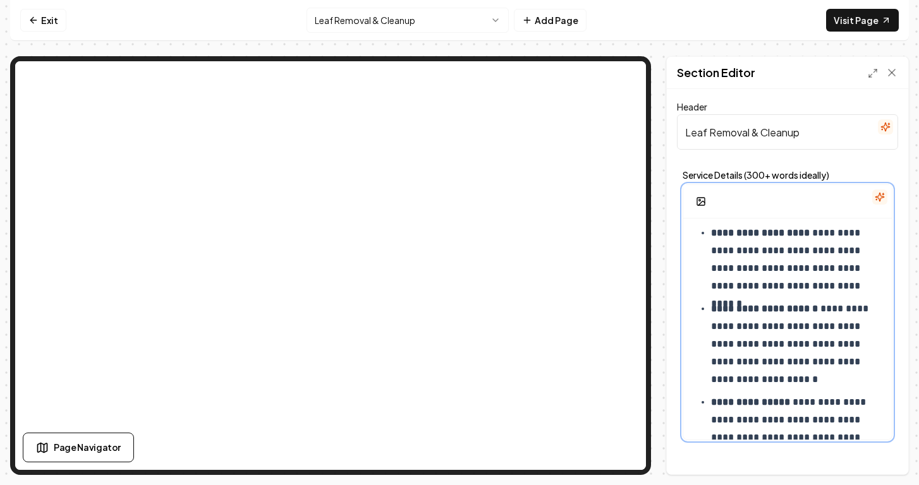
click at [820, 329] on p "**********" at bounding box center [791, 344] width 161 height 88
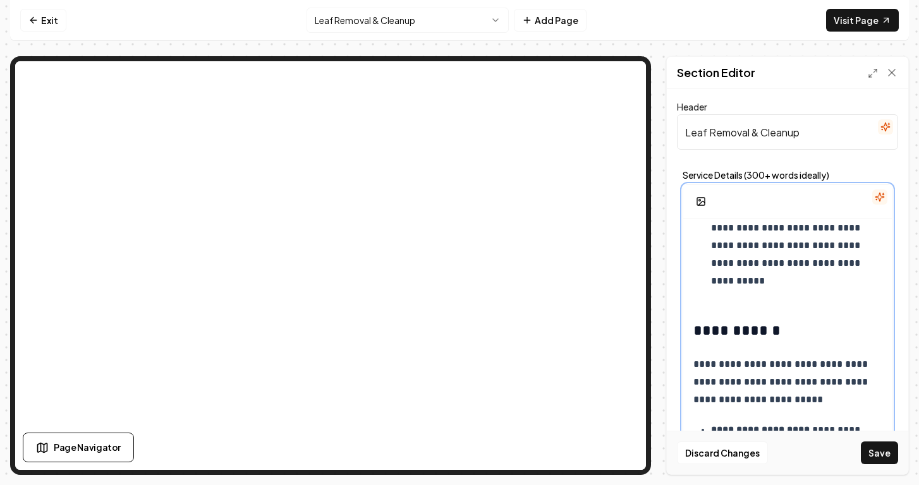
scroll to position [1200, 0]
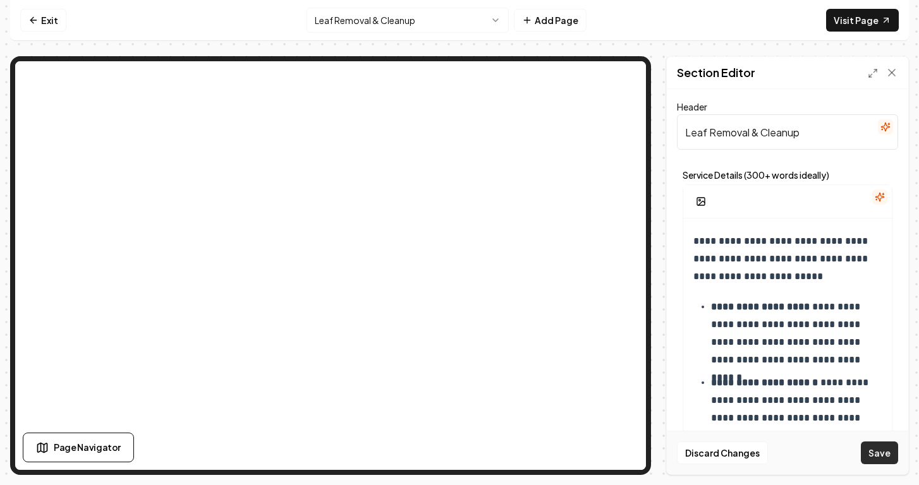
click at [867, 453] on button "Save" at bounding box center [879, 453] width 37 height 23
click at [30, 20] on icon at bounding box center [33, 20] width 10 height 10
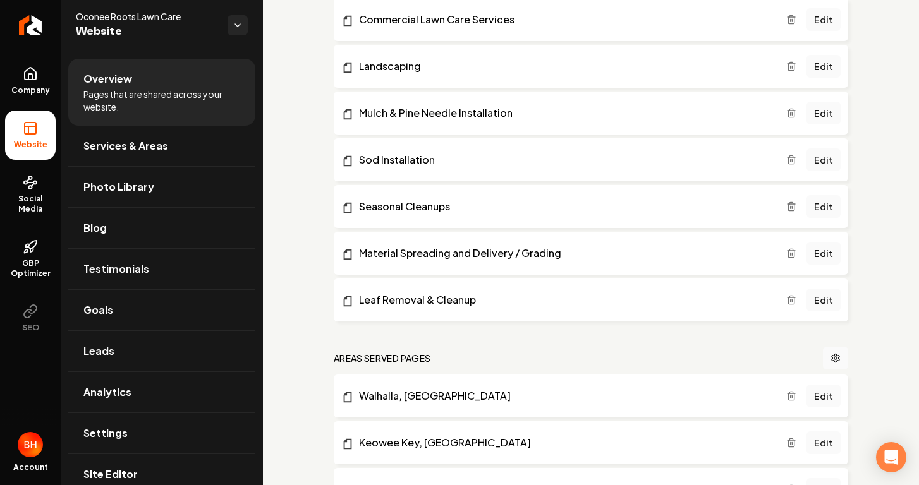
scroll to position [274, 0]
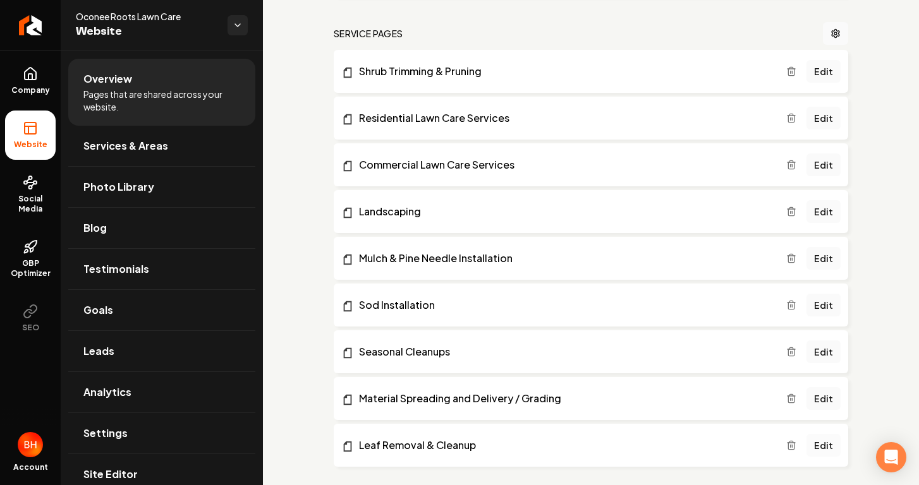
click at [815, 446] on link "Edit" at bounding box center [824, 445] width 34 height 23
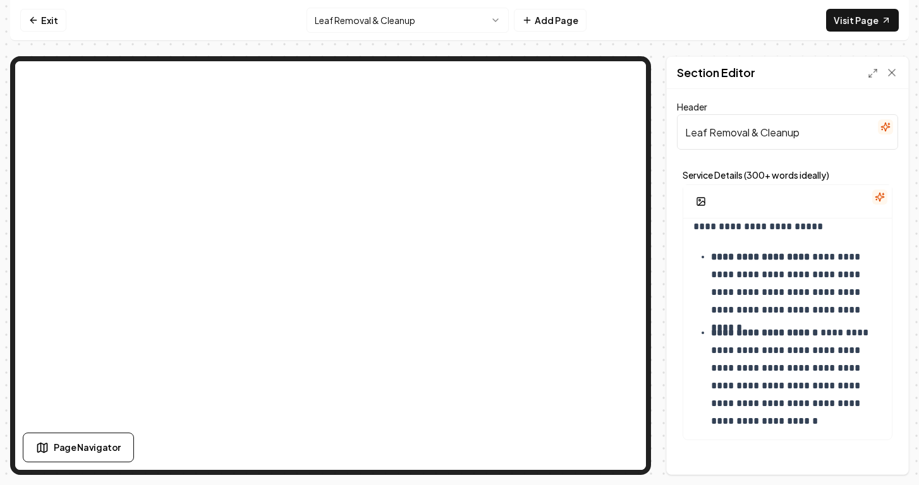
scroll to position [1274, 0]
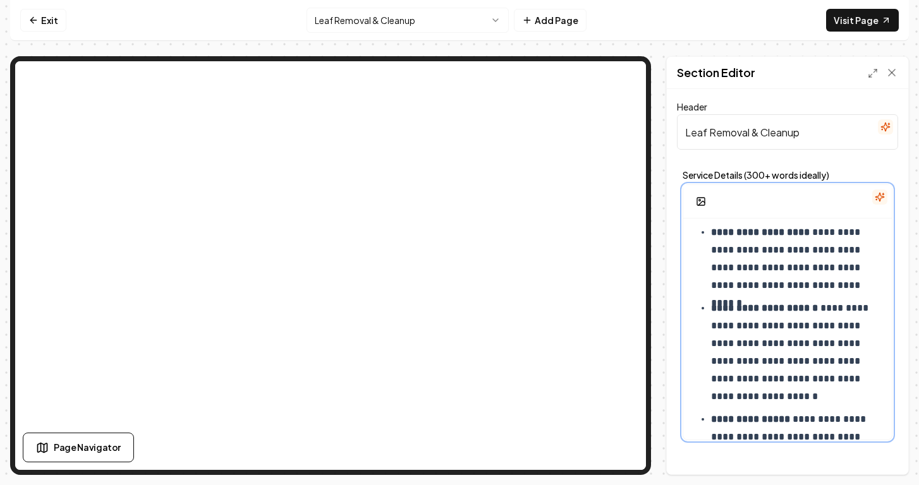
click at [820, 312] on p "**********" at bounding box center [791, 353] width 161 height 106
click at [829, 400] on p "**********" at bounding box center [791, 353] width 161 height 106
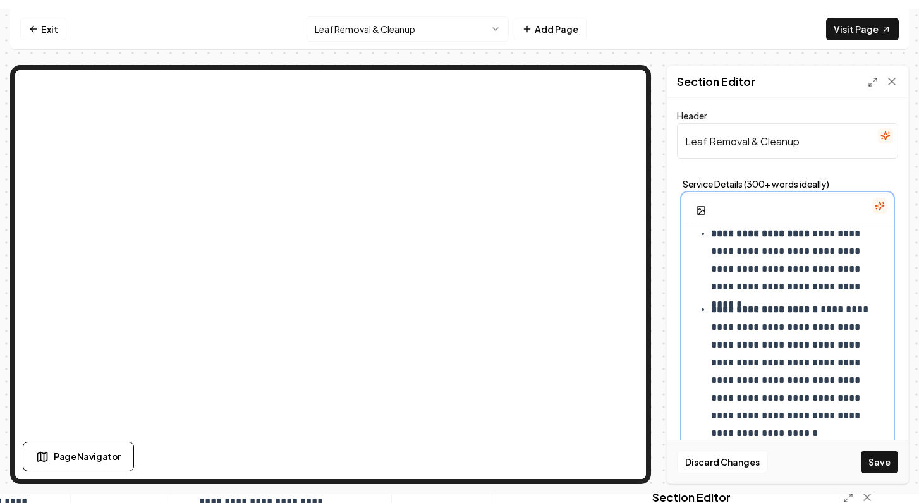
scroll to position [1415, 0]
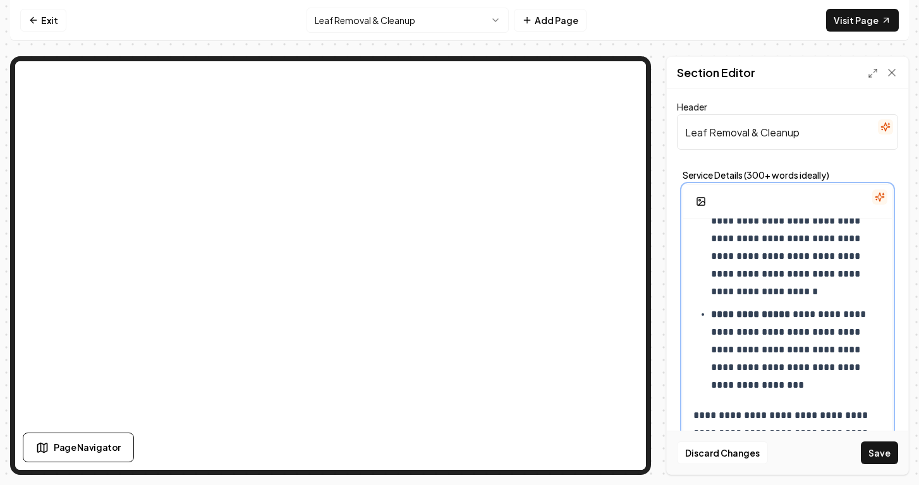
click at [811, 296] on p "**********" at bounding box center [791, 230] width 161 height 142
click at [892, 456] on button "Save" at bounding box center [879, 453] width 37 height 23
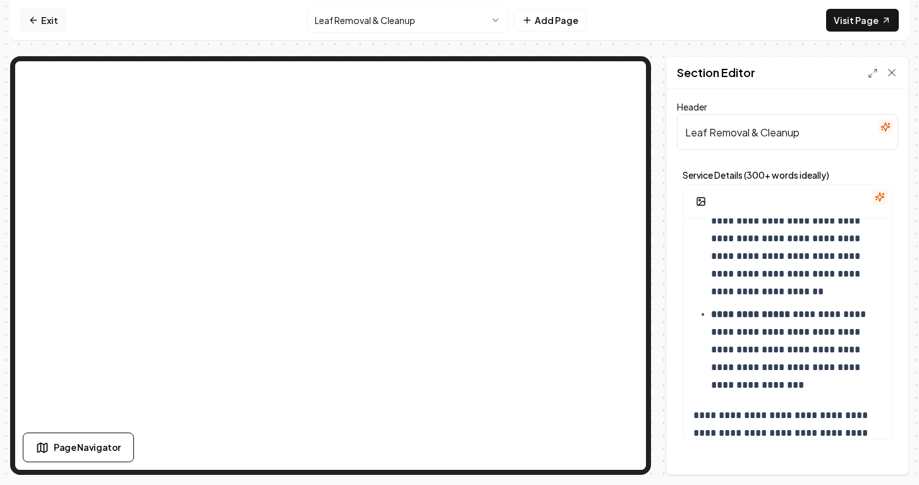
click at [51, 20] on link "Exit" at bounding box center [43, 20] width 46 height 23
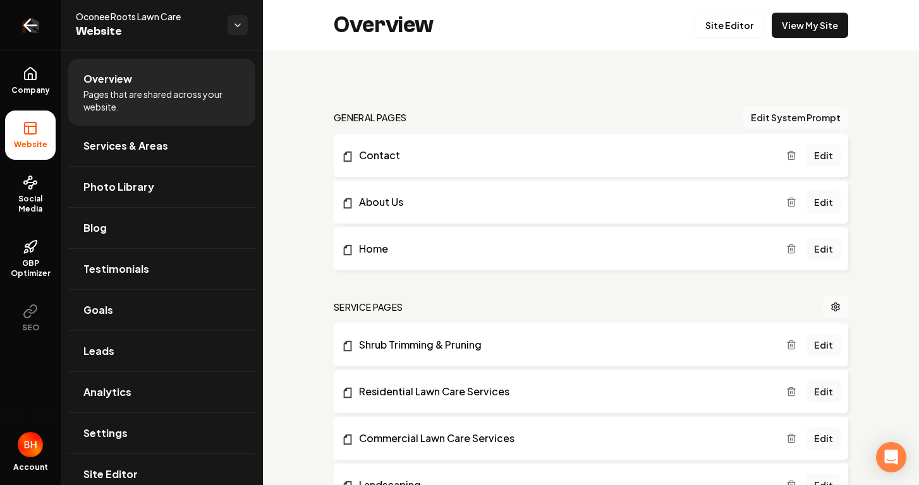
click at [42, 32] on link "Return to dashboard" at bounding box center [30, 25] width 61 height 51
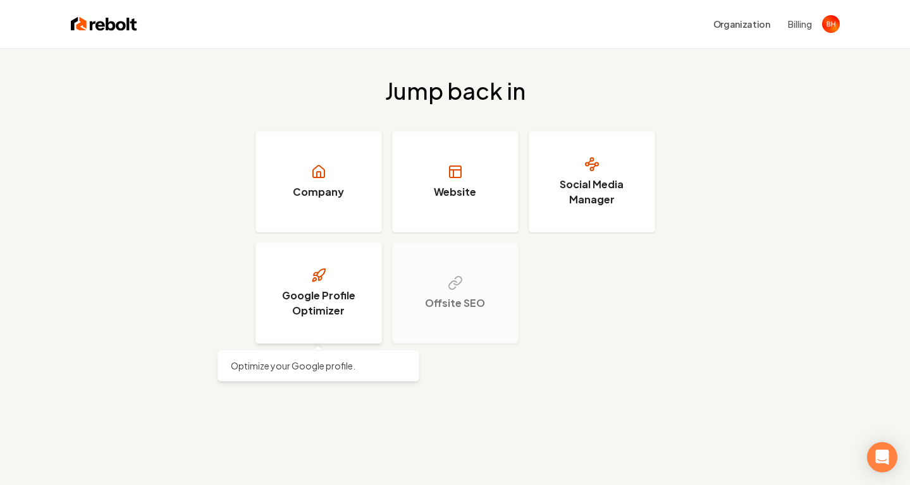
click at [351, 277] on link "Google Profile Optimizer" at bounding box center [318, 293] width 126 height 101
